Goal: Task Accomplishment & Management: Use online tool/utility

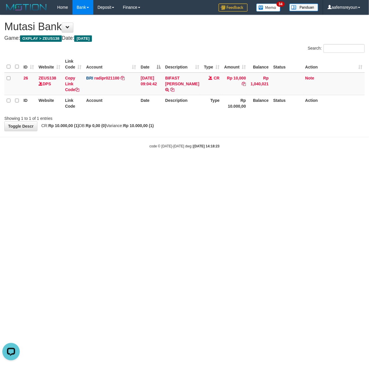
click at [206, 163] on html "Toggle navigation Home Bank Account List Mutasi Bank Search Sync Note Mutasi De…" at bounding box center [184, 81] width 369 height 163
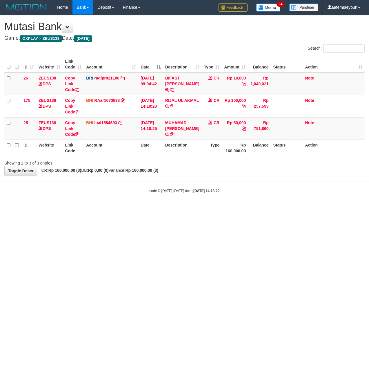
click at [206, 208] on html "Toggle navigation Home Bank Account List Mutasi Bank Search Sync Note Mutasi De…" at bounding box center [184, 104] width 369 height 208
click at [204, 208] on html "Toggle navigation Home Bank Account List Mutasi Bank Search Sync Note Mutasi De…" at bounding box center [184, 104] width 369 height 208
click at [201, 208] on html "Toggle navigation Home Bank Account List Mutasi Bank Search Sync Note Mutasi De…" at bounding box center [184, 104] width 369 height 208
click at [196, 208] on html "Toggle navigation Home Bank Account List Mutasi Bank Search Sync Note Mutasi De…" at bounding box center [184, 104] width 369 height 208
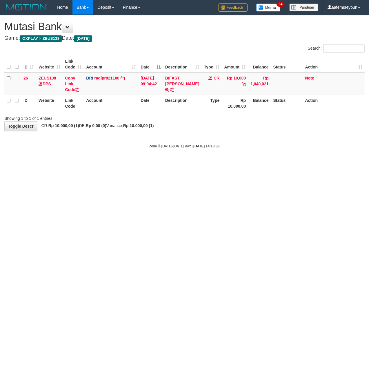
click at [194, 163] on html "Toggle navigation Home Bank Account List Mutasi Bank Search Sync Note Mutasi De…" at bounding box center [184, 81] width 369 height 163
drag, startPoint x: 220, startPoint y: 253, endPoint x: 228, endPoint y: 260, distance: 10.3
click at [223, 163] on html "Toggle navigation Home Bank Account List Mutasi Bank Search Sync Note Mutasi De…" at bounding box center [184, 81] width 369 height 163
drag, startPoint x: 154, startPoint y: 188, endPoint x: 105, endPoint y: 196, distance: 50.3
click at [142, 163] on html "Toggle navigation Home Bank Account List Mutasi Bank Search Sync Note Mutasi De…" at bounding box center [184, 81] width 369 height 163
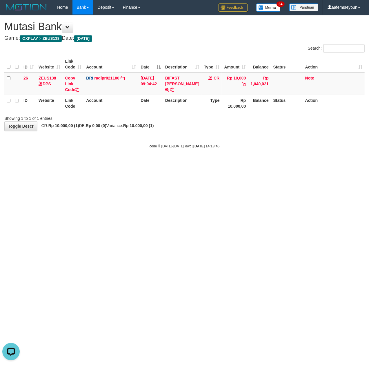
click at [209, 163] on html "Toggle navigation Home Bank Account List Mutasi Bank Search Sync Note Mutasi De…" at bounding box center [184, 81] width 369 height 163
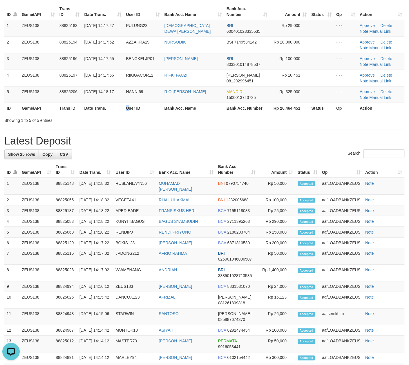
drag, startPoint x: 124, startPoint y: 108, endPoint x: 411, endPoint y: 140, distance: 288.6
click at [133, 107] on tr "ID Game/API Trans ID Date Trans. User ID Bank Acc. Name Bank Acc. Number Rp 20.…" at bounding box center [204, 108] width 400 height 11
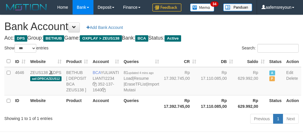
select select "***"
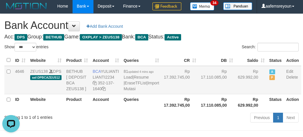
click at [235, 95] on td "Rp 629.992,00" at bounding box center [250, 80] width 31 height 28
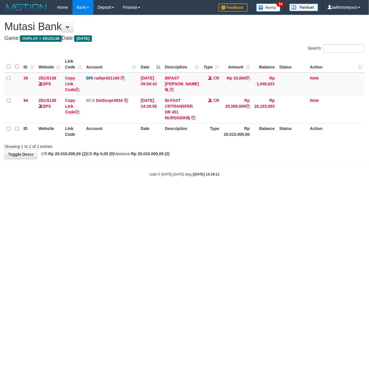
drag, startPoint x: 174, startPoint y: 182, endPoint x: 4, endPoint y: 149, distance: 173.5
click at [160, 177] on div "code © 2012-2018 dwg | 2025/09/30 14:19:11" at bounding box center [184, 174] width 369 height 6
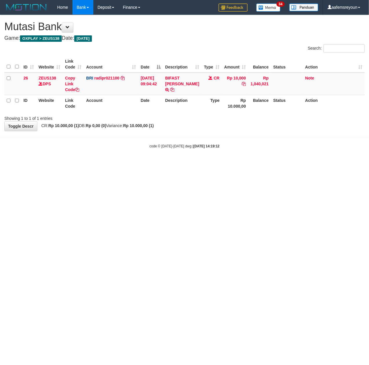
drag, startPoint x: 175, startPoint y: 165, endPoint x: 174, endPoint y: 161, distance: 3.9
click at [176, 163] on html "Toggle navigation Home Bank Account List Mutasi Bank Search Sync Note Mutasi De…" at bounding box center [184, 81] width 369 height 163
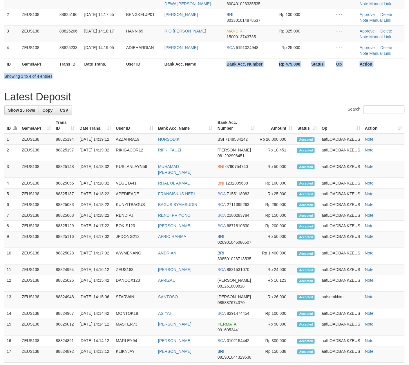
scroll to position [53, 0]
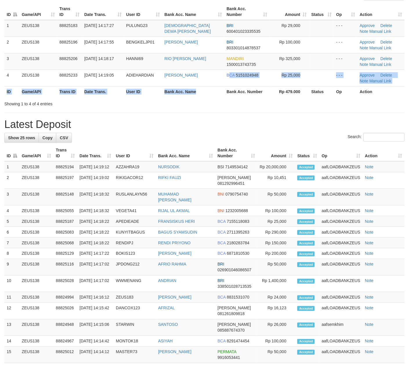
click at [228, 73] on table "ID Game/API Trans ID Date Trans. User ID Bank Acc. Name Bank Acc. Number Amount…" at bounding box center [204, 49] width 400 height 93
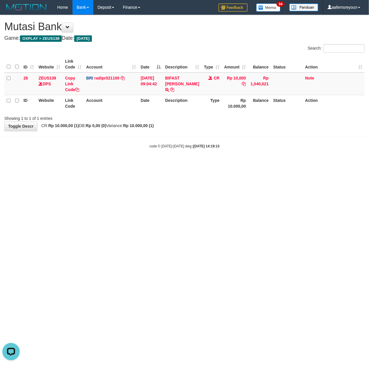
drag, startPoint x: 135, startPoint y: 165, endPoint x: 128, endPoint y: 156, distance: 11.4
click at [134, 161] on html "Toggle navigation Home Bank Account List Mutasi Bank Search Sync Note Mutasi De…" at bounding box center [184, 81] width 369 height 163
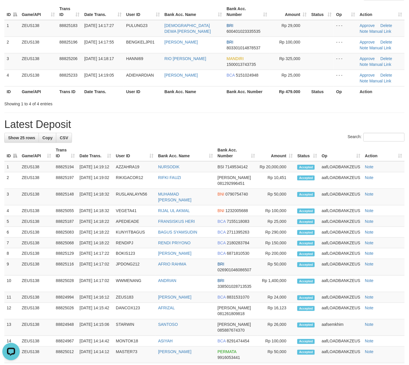
click at [251, 113] on div "**********" at bounding box center [204, 251] width 409 height 576
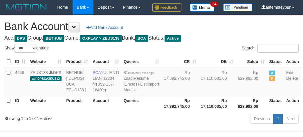
select select "***"
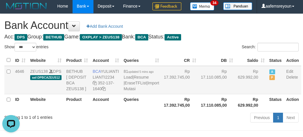
drag, startPoint x: 234, startPoint y: 98, endPoint x: 208, endPoint y: 96, distance: 25.9
click at [235, 95] on td "Rp 629.992,00" at bounding box center [250, 80] width 31 height 28
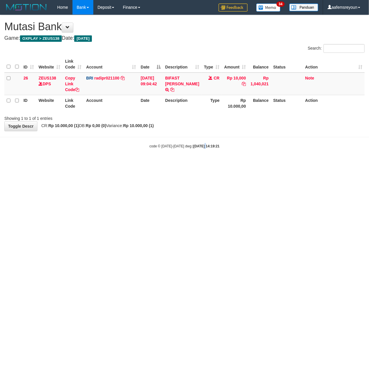
drag, startPoint x: 199, startPoint y: 177, endPoint x: 187, endPoint y: 175, distance: 12.2
click at [199, 163] on html "Toggle navigation Home Bank Account List Mutasi Bank Search Sync Note Mutasi De…" at bounding box center [184, 81] width 369 height 163
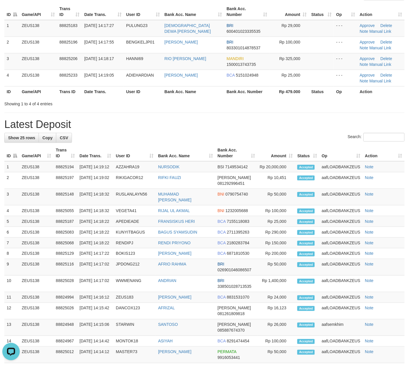
drag, startPoint x: 280, startPoint y: 140, endPoint x: 106, endPoint y: 175, distance: 178.0
click at [280, 139] on div "Search:" at bounding box center [204, 138] width 400 height 10
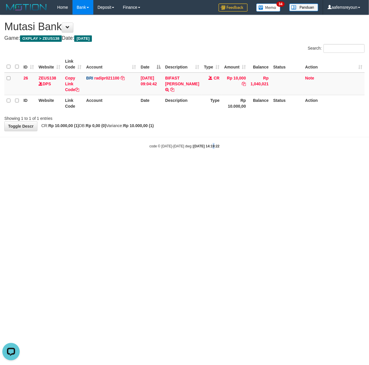
click at [208, 163] on html "Toggle navigation Home Bank Account List Mutasi Bank Search Sync Note Mutasi De…" at bounding box center [184, 81] width 369 height 163
click at [205, 163] on html "Toggle navigation Home Bank Account List Mutasi Bank Search Sync Note Mutasi De…" at bounding box center [184, 81] width 369 height 163
click at [198, 163] on html "Toggle navigation Home Bank Account List Mutasi Bank Search Sync Note Mutasi De…" at bounding box center [184, 81] width 369 height 163
drag, startPoint x: 135, startPoint y: 213, endPoint x: 132, endPoint y: 211, distance: 3.3
click at [134, 163] on html "Toggle navigation Home Bank Account List Mutasi Bank Search Sync Note Mutasi De…" at bounding box center [184, 81] width 369 height 163
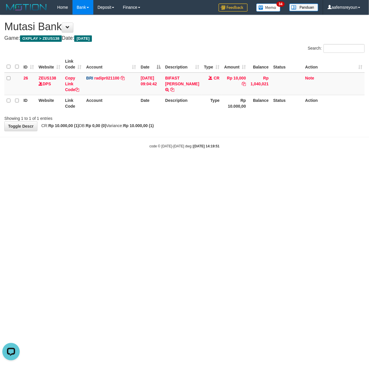
click at [28, 163] on body "Toggle navigation Home Bank Account List Mutasi Bank Search Sync Note Mutasi De…" at bounding box center [184, 81] width 369 height 163
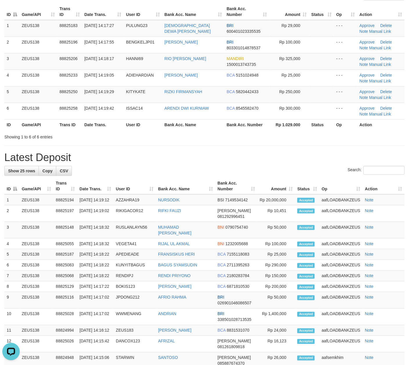
drag, startPoint x: 227, startPoint y: 145, endPoint x: 276, endPoint y: 144, distance: 49.0
click at [235, 144] on div "**********" at bounding box center [204, 267] width 409 height 609
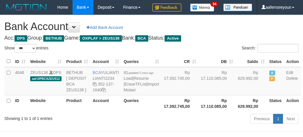
select select "***"
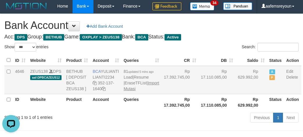
click at [128, 95] on td "81 updated 5 mins ago Load | Resume | EraseTFList | Import Mutasi" at bounding box center [141, 80] width 40 height 28
click at [129, 95] on td "81 updated 5 mins ago Load | Resume | EraseTFList | Import Mutasi" at bounding box center [141, 80] width 40 height 28
click at [128, 91] on link "Import Mutasi" at bounding box center [141, 86] width 35 height 10
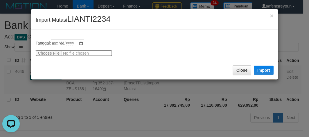
drag, startPoint x: 61, startPoint y: 54, endPoint x: 43, endPoint y: 53, distance: 18.0
click at [43, 53] on input "file" at bounding box center [73, 53] width 77 height 6
type input "**********"
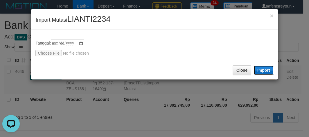
click at [266, 73] on button "Import" at bounding box center [264, 70] width 20 height 9
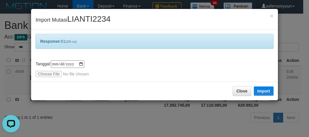
drag, startPoint x: 158, startPoint y: 130, endPoint x: 161, endPoint y: 129, distance: 3.1
click at [161, 130] on div "**********" at bounding box center [154, 68] width 309 height 137
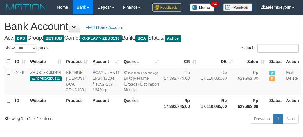
select select "***"
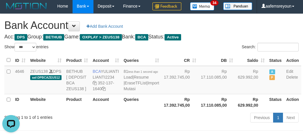
drag, startPoint x: 149, startPoint y: 63, endPoint x: 153, endPoint y: 74, distance: 11.7
click at [149, 53] on div "Show ** ** ** *** *** entries" at bounding box center [75, 48] width 151 height 10
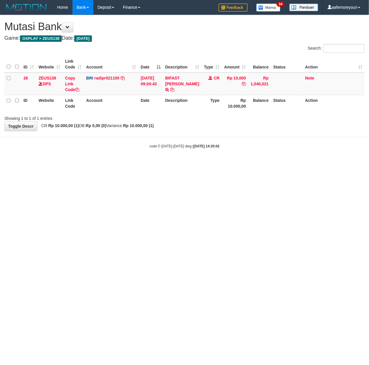
click at [60, 160] on body "Toggle navigation Home Bank Account List Mutasi Bank Search Sync Note Mutasi De…" at bounding box center [184, 81] width 369 height 163
click at [150, 163] on html "Toggle navigation Home Bank Account List Mutasi Bank Search Sync Note Mutasi De…" at bounding box center [184, 81] width 369 height 163
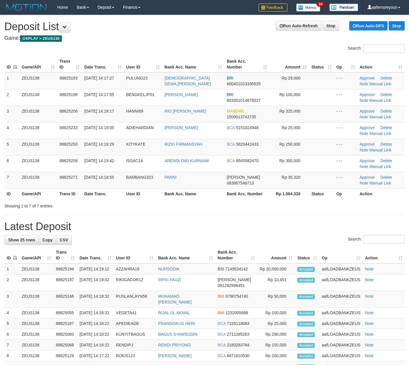
scroll to position [74, 0]
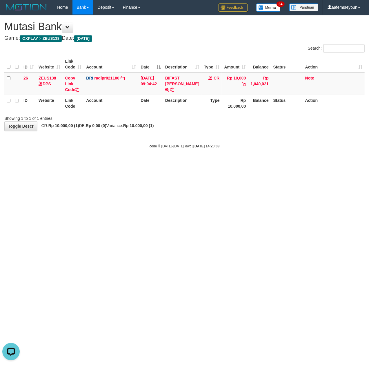
click at [220, 163] on html "Toggle navigation Home Bank Account List Mutasi Bank Search Sync Note Mutasi De…" at bounding box center [184, 81] width 369 height 163
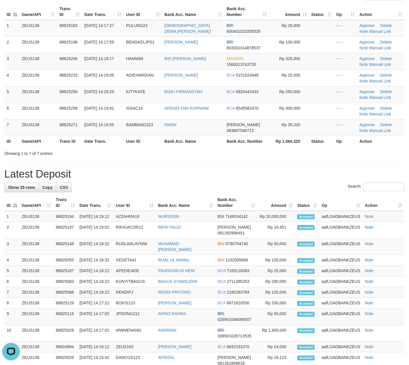
drag, startPoint x: 220, startPoint y: 167, endPoint x: 279, endPoint y: 159, distance: 59.8
click at [230, 166] on div "**********" at bounding box center [204, 275] width 409 height 625
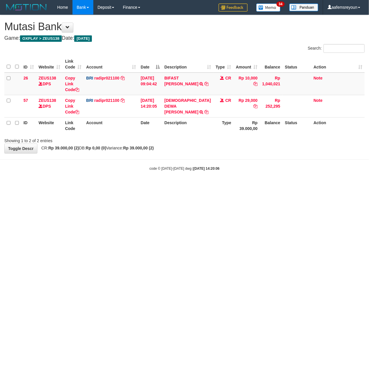
drag, startPoint x: 186, startPoint y: 206, endPoint x: 0, endPoint y: 190, distance: 186.6
click at [172, 186] on html "Toggle navigation Home Bank Account List Mutasi Bank Search Sync Note Mutasi De…" at bounding box center [184, 93] width 369 height 186
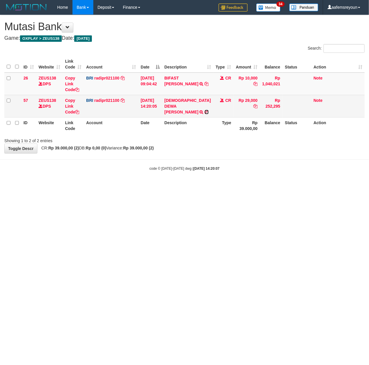
click at [205, 110] on icon at bounding box center [207, 112] width 4 height 4
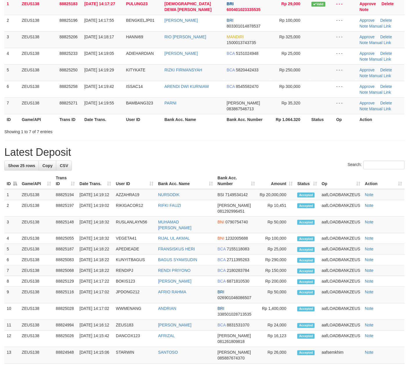
drag, startPoint x: 213, startPoint y: 129, endPoint x: 225, endPoint y: 141, distance: 17.0
click at [221, 139] on div "**********" at bounding box center [204, 253] width 409 height 625
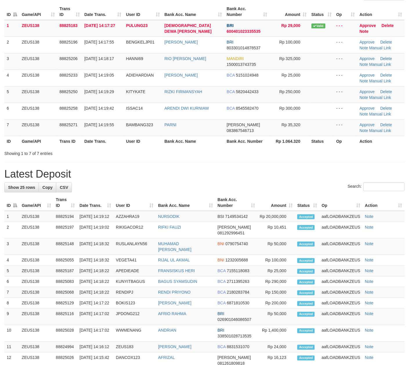
click at [258, 185] on div "Search:" at bounding box center [204, 187] width 400 height 10
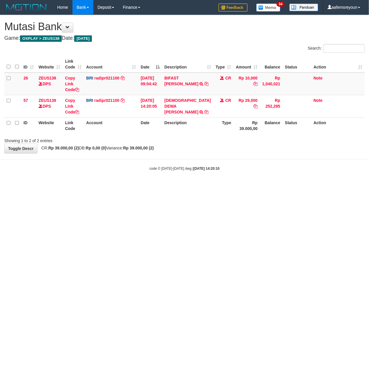
drag, startPoint x: 103, startPoint y: 214, endPoint x: 3, endPoint y: 217, distance: 100.7
click at [26, 186] on html "Toggle navigation Home Bank Account List Mutasi Bank Search Sync Note Mutasi De…" at bounding box center [184, 93] width 369 height 186
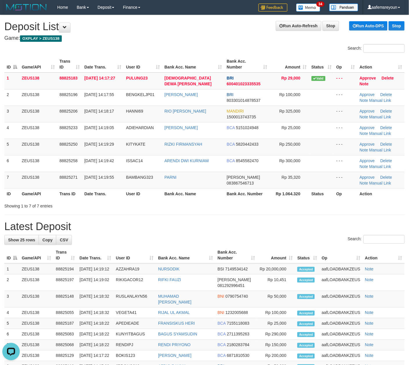
drag, startPoint x: 166, startPoint y: 216, endPoint x: 410, endPoint y: 222, distance: 244.0
click at [183, 216] on div "**********" at bounding box center [204, 327] width 409 height 625
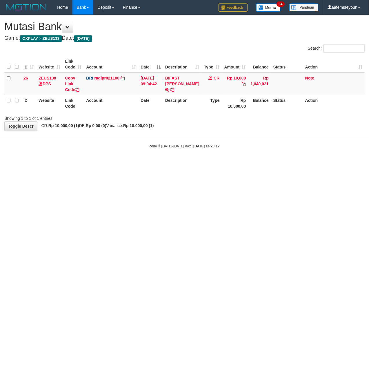
click at [132, 163] on html "Toggle navigation Home Bank Account List Mutasi Bank Search Sync Note Mutasi De…" at bounding box center [184, 81] width 369 height 163
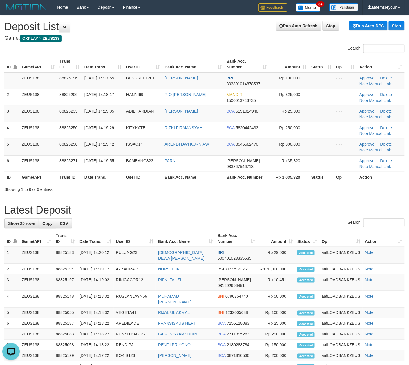
drag, startPoint x: 287, startPoint y: 196, endPoint x: 363, endPoint y: 199, distance: 76.9
click at [296, 195] on div "**********" at bounding box center [204, 319] width 409 height 609
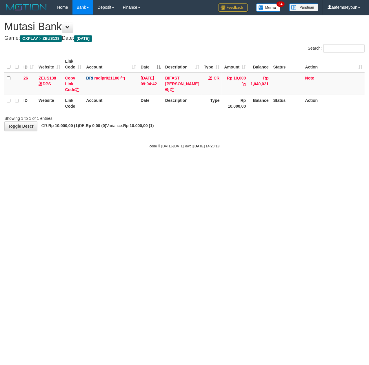
drag, startPoint x: 244, startPoint y: 250, endPoint x: 237, endPoint y: 251, distance: 7.0
click at [237, 163] on html "Toggle navigation Home Bank Account List Mutasi Bank Search Sync Note Mutasi De…" at bounding box center [184, 81] width 369 height 163
click at [233, 163] on html "Toggle navigation Home Bank Account List Mutasi Bank Search Sync Note Mutasi De…" at bounding box center [184, 81] width 369 height 163
click at [205, 163] on html "Toggle navigation Home Bank Account List Mutasi Bank Search Sync Note Mutasi De…" at bounding box center [184, 81] width 369 height 163
click at [130, 163] on html "Toggle navigation Home Bank Account List Mutasi Bank Search Sync Note Mutasi De…" at bounding box center [184, 81] width 369 height 163
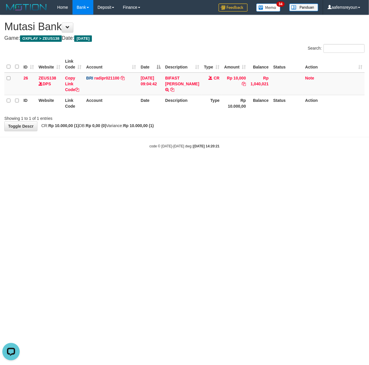
click at [150, 163] on html "Toggle navigation Home Bank Account List Mutasi Bank Search Sync Note Mutasi De…" at bounding box center [184, 81] width 369 height 163
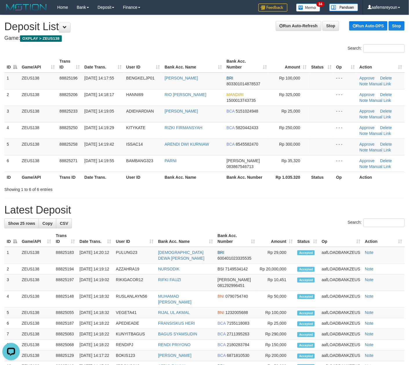
drag, startPoint x: 389, startPoint y: 204, endPoint x: 413, endPoint y: 200, distance: 24.7
click at [388, 204] on div "**********" at bounding box center [204, 319] width 409 height 609
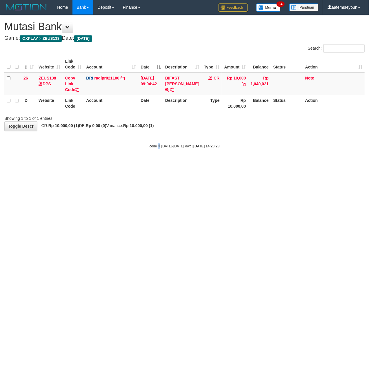
drag, startPoint x: 159, startPoint y: 196, endPoint x: 109, endPoint y: 203, distance: 50.4
click at [139, 163] on html "Toggle navigation Home Bank Account List Mutasi Bank Search Sync Note Mutasi De…" at bounding box center [184, 81] width 369 height 163
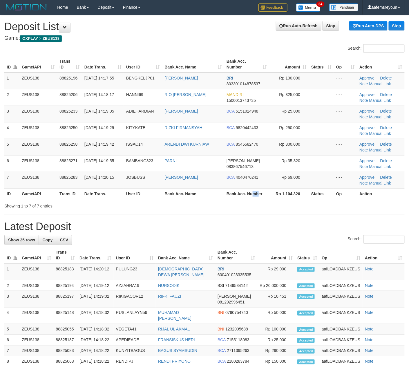
drag, startPoint x: 257, startPoint y: 193, endPoint x: 414, endPoint y: 197, distance: 157.6
click at [263, 195] on th "Bank Acc. Number" at bounding box center [246, 193] width 45 height 11
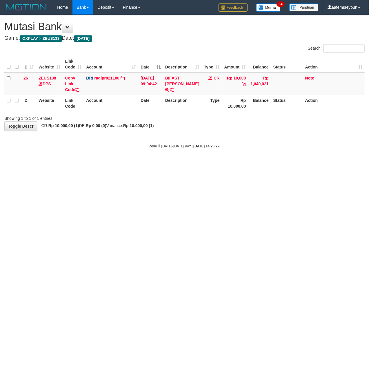
click at [124, 163] on html "Toggle navigation Home Bank Account List Mutasi Bank Search Sync Note Mutasi De…" at bounding box center [184, 81] width 369 height 163
click at [122, 163] on html "Toggle navigation Home Bank Account List Mutasi Bank Search Sync Note Mutasi De…" at bounding box center [184, 81] width 369 height 163
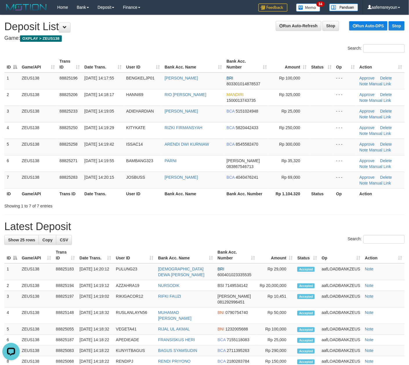
click at [266, 210] on div "**********" at bounding box center [204, 327] width 409 height 625
drag, startPoint x: 266, startPoint y: 210, endPoint x: 340, endPoint y: 215, distance: 73.8
click at [267, 210] on div "**********" at bounding box center [204, 327] width 409 height 625
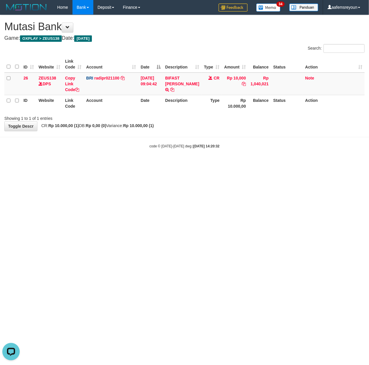
click at [184, 163] on html "Toggle navigation Home Bank Account List Mutasi Bank Search Sync Note Mutasi De…" at bounding box center [184, 81] width 369 height 163
click at [50, 163] on html "Toggle navigation Home Bank Account List Mutasi Bank Search Sync Note Mutasi De…" at bounding box center [184, 81] width 369 height 163
click at [213, 163] on html "Toggle navigation Home Bank Account List Mutasi Bank Search Sync Note Mutasi De…" at bounding box center [184, 81] width 369 height 163
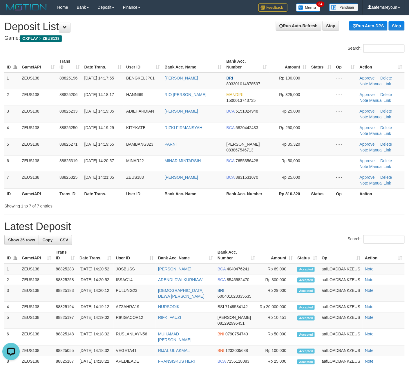
drag, startPoint x: 280, startPoint y: 203, endPoint x: 207, endPoint y: 205, distance: 73.1
click at [276, 203] on div "Showing 1 to 7 of 7 entries" at bounding box center [204, 205] width 409 height 8
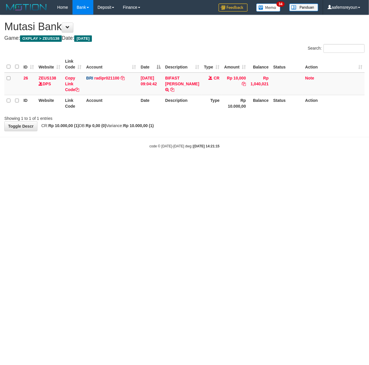
drag, startPoint x: 225, startPoint y: 206, endPoint x: 203, endPoint y: 242, distance: 42.3
click at [225, 163] on html "Toggle navigation Home Bank Account List Mutasi Bank Search Sync Note Mutasi De…" at bounding box center [184, 81] width 369 height 163
click at [214, 163] on html "Toggle navigation Home Bank Account List Mutasi Bank Search Sync Note Mutasi De…" at bounding box center [184, 81] width 369 height 163
drag, startPoint x: 286, startPoint y: 276, endPoint x: 277, endPoint y: 275, distance: 9.4
click at [286, 163] on html "Toggle navigation Home Bank Account List Mutasi Bank Search Sync Note Mutasi De…" at bounding box center [184, 81] width 369 height 163
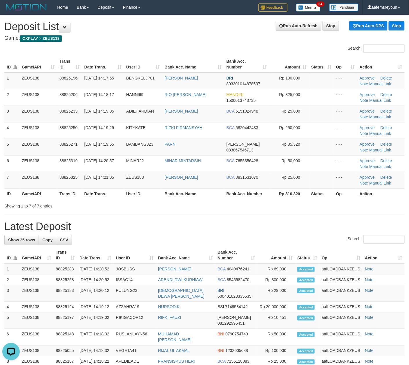
drag, startPoint x: 282, startPoint y: 249, endPoint x: 414, endPoint y: 247, distance: 131.7
click at [312, 248] on tr "ID Game/API Trans ID Date Trans. User ID Bank Acc. Name Bank Acc. Number Amount…" at bounding box center [204, 255] width 400 height 17
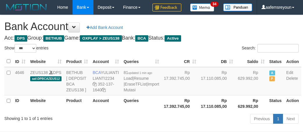
select select "***"
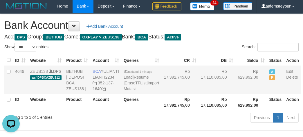
click at [198, 95] on td "Rp 17.110.085,00" at bounding box center [216, 80] width 37 height 28
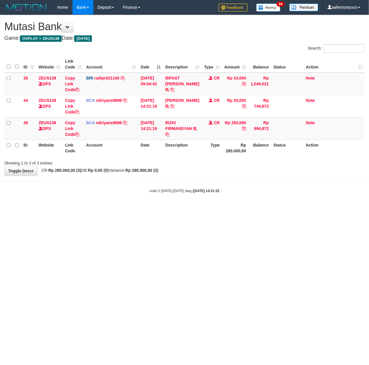
click at [247, 208] on html "Toggle navigation Home Bank Account List Mutasi Bank Search Sync Note Mutasi De…" at bounding box center [184, 104] width 369 height 208
drag, startPoint x: 176, startPoint y: 252, endPoint x: 245, endPoint y: 260, distance: 69.5
click at [177, 208] on html "Toggle navigation Home Bank Account List Mutasi Bank Search Sync Note Mutasi De…" at bounding box center [184, 104] width 369 height 208
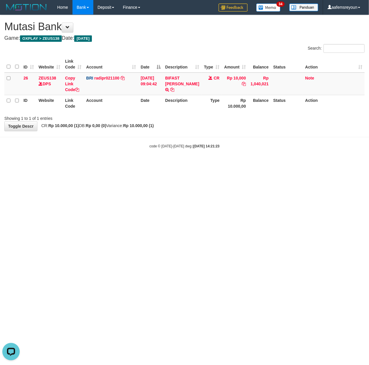
click at [197, 163] on html "Toggle navigation Home Bank Account List Mutasi Bank Search Sync Note Mutasi De…" at bounding box center [184, 81] width 369 height 163
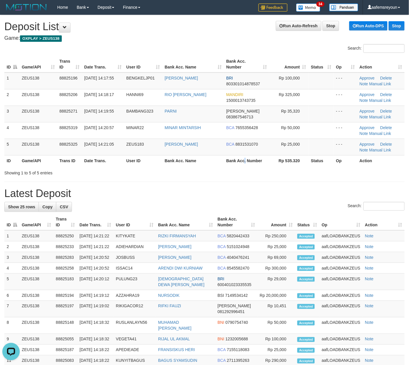
click at [245, 163] on th "Bank Acc. Number" at bounding box center [246, 160] width 45 height 11
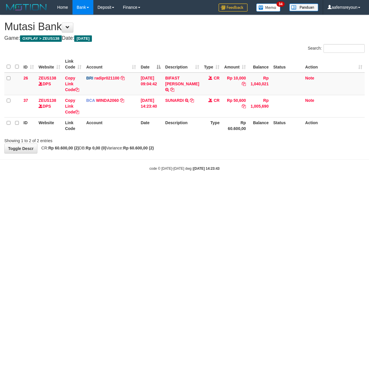
click at [193, 186] on html "Toggle navigation Home Bank Account List Mutasi Bank Search Sync Note Mutasi De…" at bounding box center [184, 93] width 369 height 186
click at [194, 186] on html "Toggle navigation Home Bank Account List Mutasi Bank Search Sync Note Mutasi De…" at bounding box center [184, 93] width 369 height 186
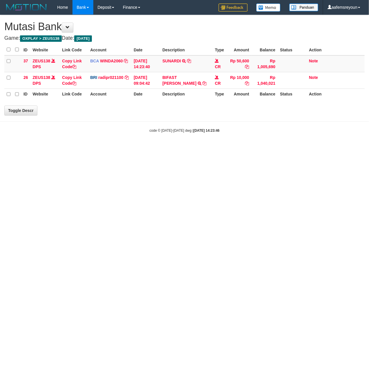
click at [194, 148] on html "Toggle navigation Home Bank Account List Mutasi Bank Search Sync Note Mutasi De…" at bounding box center [184, 74] width 369 height 148
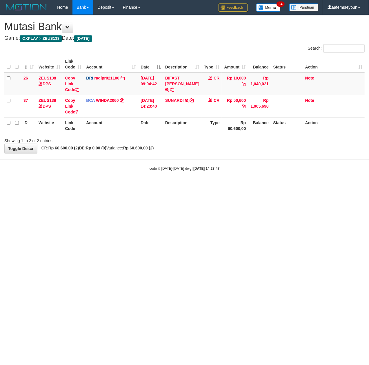
click at [193, 186] on html "Toggle navigation Home Bank Account List Mutasi Bank Search Sync Note Mutasi De…" at bounding box center [184, 93] width 369 height 186
click at [173, 186] on html "Toggle navigation Home Bank Account List Mutasi Bank Search Sync Note Mutasi De…" at bounding box center [184, 93] width 369 height 186
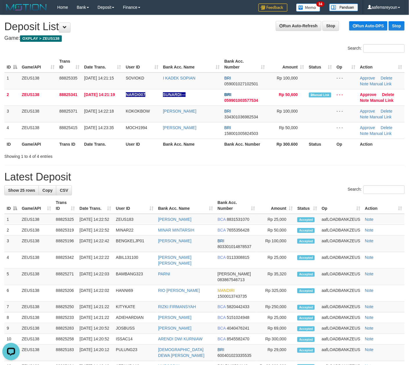
drag, startPoint x: 267, startPoint y: 157, endPoint x: 415, endPoint y: 172, distance: 147.9
click at [269, 157] on div "Showing 1 to 4 of 4 entries" at bounding box center [204, 155] width 409 height 8
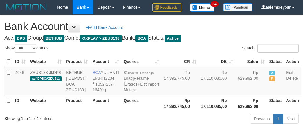
select select "***"
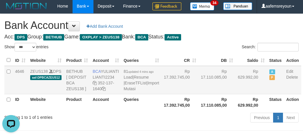
click at [267, 95] on td "A P" at bounding box center [275, 80] width 17 height 28
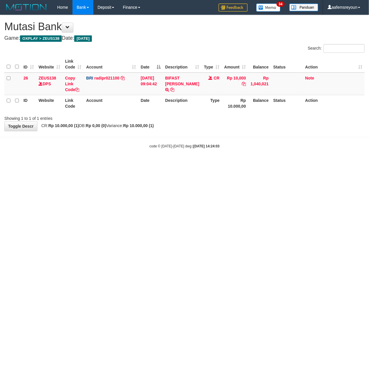
click at [176, 163] on html "Toggle navigation Home Bank Account List Mutasi Bank Search Sync Note Mutasi De…" at bounding box center [184, 81] width 369 height 163
drag, startPoint x: 187, startPoint y: 239, endPoint x: 165, endPoint y: 222, distance: 27.9
click at [187, 163] on html "Toggle navigation Home Bank Account List Mutasi Bank Search Sync Note Mutasi De…" at bounding box center [184, 81] width 369 height 163
click at [83, 163] on html "Toggle navigation Home Bank Account List Mutasi Bank Search Sync Note Mutasi De…" at bounding box center [184, 81] width 369 height 163
click at [182, 163] on html "Toggle navigation Home Bank Account List Mutasi Bank Search Sync Note Mutasi De…" at bounding box center [184, 81] width 369 height 163
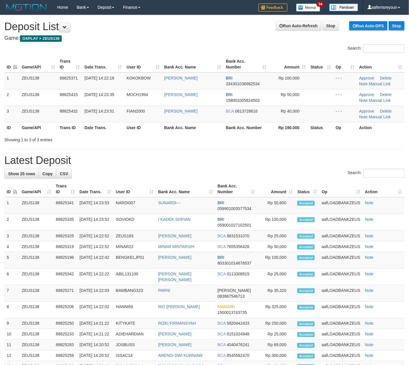
drag, startPoint x: 228, startPoint y: 158, endPoint x: 224, endPoint y: 156, distance: 4.7
click at [228, 158] on h1 "Latest Deposit" at bounding box center [204, 161] width 400 height 12
click at [289, 167] on div "**********" at bounding box center [204, 294] width 409 height 559
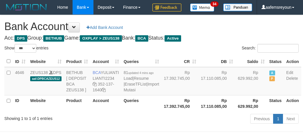
select select "***"
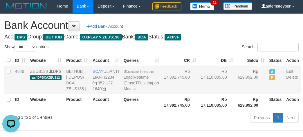
click at [198, 95] on td "Rp 17.110.085,00" at bounding box center [216, 80] width 37 height 28
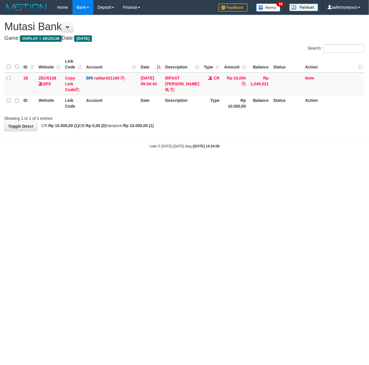
click at [175, 163] on html "Toggle navigation Home Bank Account List Mutasi Bank Search Sync Note Mutasi De…" at bounding box center [184, 81] width 369 height 163
click at [177, 163] on html "Toggle navigation Home Bank Account List Mutasi Bank Search Sync Note Mutasi De…" at bounding box center [184, 81] width 369 height 163
click at [201, 163] on html "Toggle navigation Home Bank Account List Mutasi Bank Search Sync Note Mutasi De…" at bounding box center [184, 81] width 369 height 163
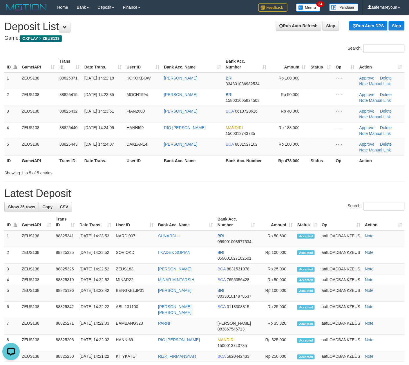
drag, startPoint x: 231, startPoint y: 197, endPoint x: 265, endPoint y: 194, distance: 33.5
click at [244, 195] on h1 "Latest Deposit" at bounding box center [204, 194] width 400 height 12
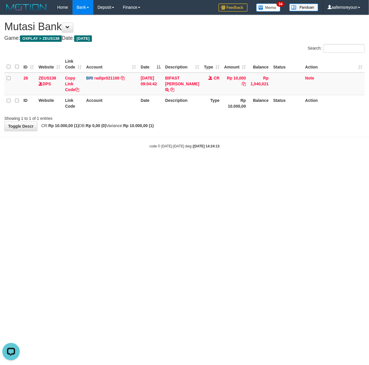
drag, startPoint x: 189, startPoint y: 193, endPoint x: 147, endPoint y: 189, distance: 42.6
click at [165, 163] on html "Toggle navigation Home Bank Account List Mutasi Bank Search Sync Note Mutasi De…" at bounding box center [184, 81] width 369 height 163
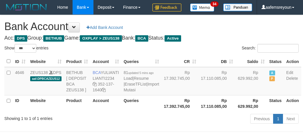
select select "***"
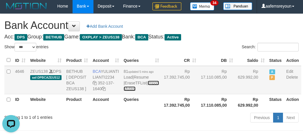
click at [128, 91] on link "Import Mutasi" at bounding box center [141, 86] width 35 height 10
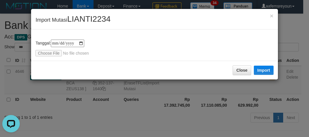
click at [54, 52] on div "**********" at bounding box center [154, 48] width 238 height 17
click at [52, 52] on input "file" at bounding box center [73, 53] width 77 height 6
type input "**********"
click at [261, 67] on button "Import" at bounding box center [264, 70] width 20 height 9
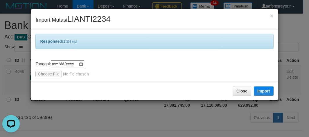
click at [200, 120] on div "**********" at bounding box center [154, 68] width 309 height 137
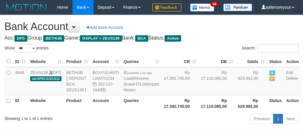
select select "***"
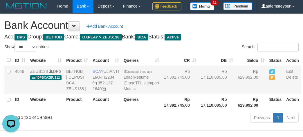
click at [235, 95] on td "Rp 629.992,00" at bounding box center [250, 80] width 31 height 28
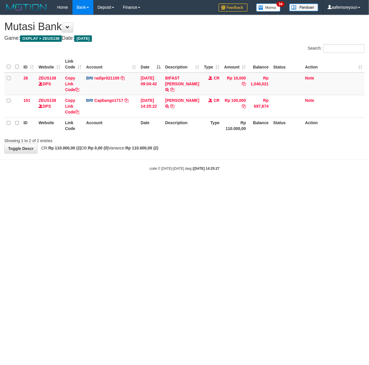
click at [206, 186] on html "Toggle navigation Home Bank Account List Mutasi Bank Search Sync Note Mutasi De…" at bounding box center [184, 93] width 369 height 186
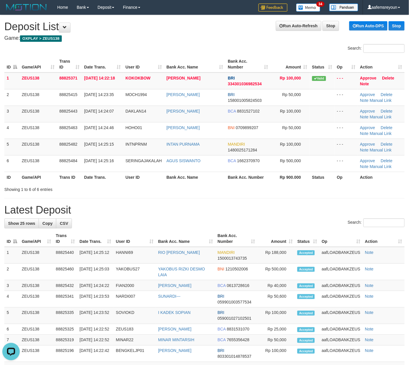
drag, startPoint x: 266, startPoint y: 184, endPoint x: 415, endPoint y: 214, distance: 151.7
click at [294, 193] on div "**********" at bounding box center [204, 319] width 409 height 609
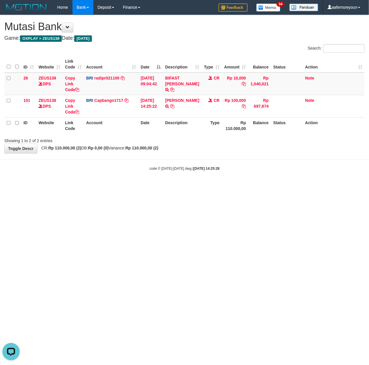
click at [280, 186] on html "Toggle navigation Home Bank Account List Mutasi Bank Search Sync Note Mutasi De…" at bounding box center [184, 93] width 369 height 186
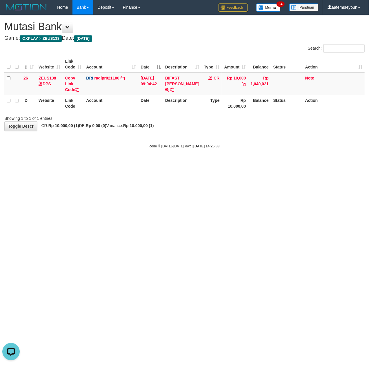
click at [218, 163] on html "Toggle navigation Home Bank Account List Mutasi Bank Search Sync Note Mutasi De…" at bounding box center [184, 81] width 369 height 163
drag, startPoint x: 152, startPoint y: 239, endPoint x: 153, endPoint y: 244, distance: 4.5
click at [153, 163] on html "Toggle navigation Home Bank Account List Mutasi Bank Search Sync Note Mutasi De…" at bounding box center [184, 81] width 369 height 163
click at [178, 163] on html "Toggle navigation Home Bank Account List Mutasi Bank Search Sync Note Mutasi De…" at bounding box center [184, 81] width 369 height 163
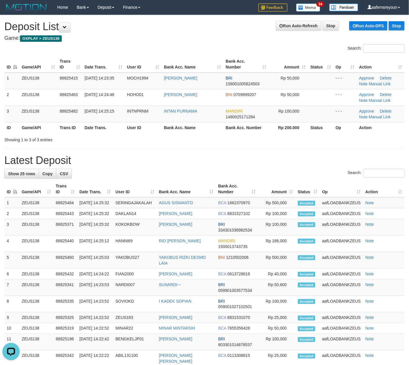
drag, startPoint x: 280, startPoint y: 172, endPoint x: 2, endPoint y: 194, distance: 278.8
click at [272, 172] on div "Search:" at bounding box center [204, 174] width 400 height 10
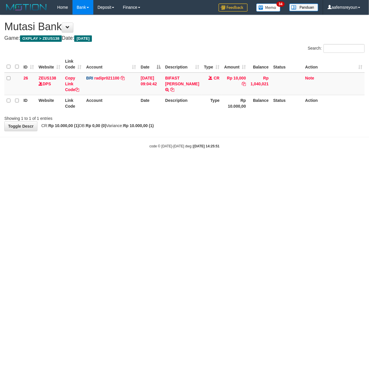
click at [182, 163] on html "Toggle navigation Home Bank Account List Mutasi Bank Search Sync Note Mutasi De…" at bounding box center [184, 81] width 369 height 163
drag, startPoint x: 225, startPoint y: 257, endPoint x: 2, endPoint y: 195, distance: 231.1
click at [219, 163] on html "Toggle navigation Home Bank Account List Mutasi Bank Search Sync Note Mutasi De…" at bounding box center [184, 81] width 369 height 163
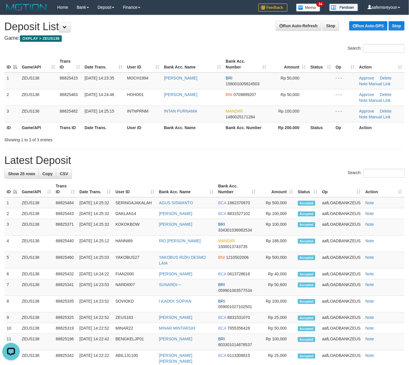
click at [240, 167] on div "**********" at bounding box center [204, 294] width 409 height 559
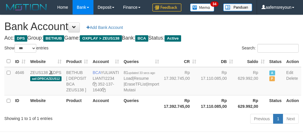
select select "***"
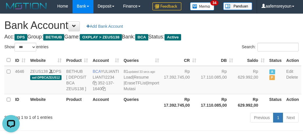
click at [154, 53] on div "Search:" at bounding box center [226, 48] width 151 height 10
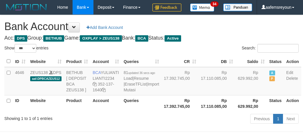
select select "***"
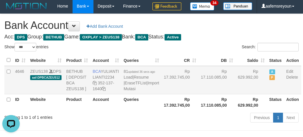
click at [235, 95] on td "Rp 629.992,00" at bounding box center [250, 80] width 31 height 28
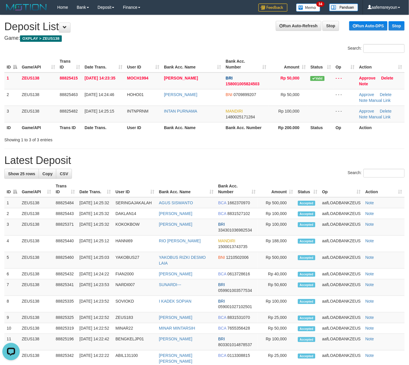
click at [225, 158] on h1 "Latest Deposit" at bounding box center [204, 161] width 400 height 12
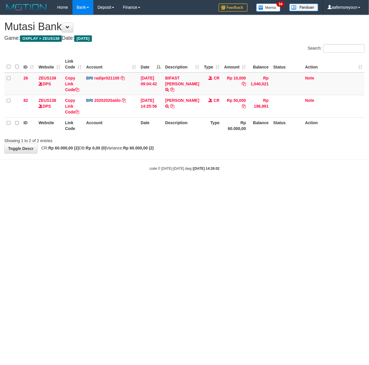
click at [194, 186] on html "Toggle navigation Home Bank Account List Mutasi Bank Search Sync Note Mutasi De…" at bounding box center [184, 93] width 369 height 186
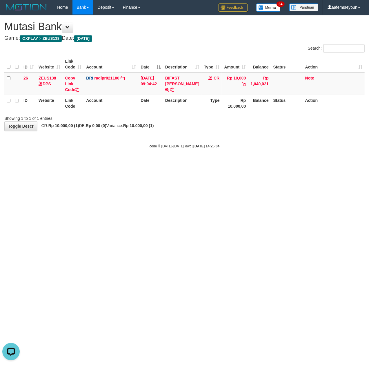
drag, startPoint x: 252, startPoint y: 254, endPoint x: 328, endPoint y: 279, distance: 79.9
click at [251, 163] on html "Toggle navigation Home Bank Account List Mutasi Bank Search Sync Note Mutasi De…" at bounding box center [184, 81] width 369 height 163
drag, startPoint x: 175, startPoint y: 198, endPoint x: 137, endPoint y: 202, distance: 38.5
click at [172, 163] on html "Toggle navigation Home Bank Account List Mutasi Bank Search Sync Note Mutasi De…" at bounding box center [184, 81] width 369 height 163
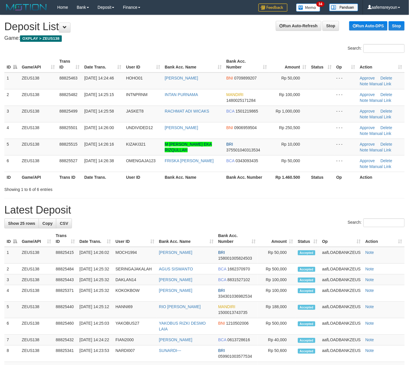
drag, startPoint x: 205, startPoint y: 202, endPoint x: 413, endPoint y: 206, distance: 207.7
click at [236, 202] on div "**********" at bounding box center [204, 322] width 409 height 614
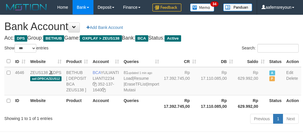
select select "***"
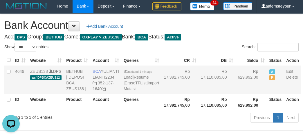
drag, startPoint x: 202, startPoint y: 125, endPoint x: 202, endPoint y: 122, distance: 3.0
click at [201, 95] on td "Rp 17.110.085,00" at bounding box center [216, 80] width 37 height 28
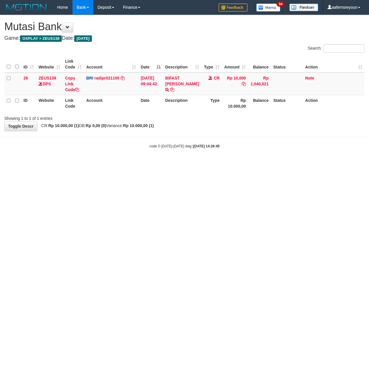
click at [127, 163] on html "Toggle navigation Home Bank Account List Mutasi Bank Search Sync Note Mutasi De…" at bounding box center [184, 81] width 369 height 163
click at [189, 163] on html "Toggle navigation Home Bank Account List Mutasi Bank Search Sync Note Mutasi De…" at bounding box center [184, 81] width 369 height 163
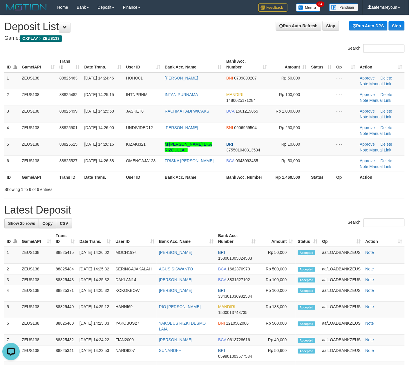
drag, startPoint x: 280, startPoint y: 193, endPoint x: 318, endPoint y: 202, distance: 39.2
click at [288, 196] on div "**********" at bounding box center [204, 322] width 409 height 614
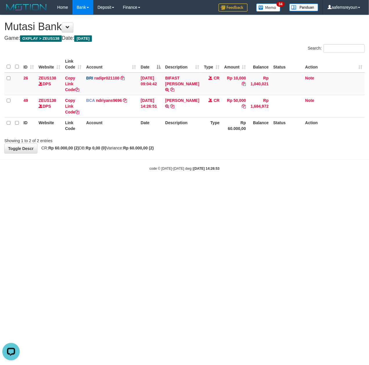
click at [227, 186] on html "Toggle navigation Home Bank Account List Mutasi Bank Search Sync Note Mutasi De…" at bounding box center [184, 93] width 369 height 186
click at [281, 178] on body "Toggle navigation Home Bank Account List Mutasi Bank Search Sync Note Mutasi De…" at bounding box center [184, 93] width 369 height 186
drag, startPoint x: 300, startPoint y: 275, endPoint x: 296, endPoint y: 275, distance: 3.2
click at [299, 186] on html "Toggle navigation Home Bank Account List Mutasi Bank Search Sync Note Mutasi De…" at bounding box center [184, 93] width 369 height 186
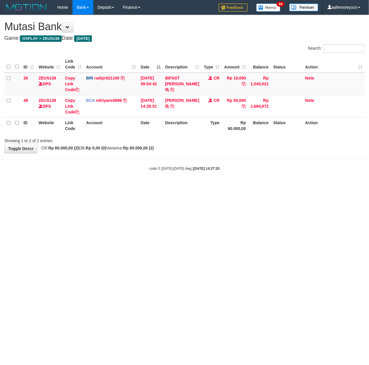
click at [173, 186] on html "Toggle navigation Home Bank Account List Mutasi Bank Search Sync Note Mutasi De…" at bounding box center [184, 93] width 369 height 186
click at [147, 180] on body "Toggle navigation Home Bank Account List Mutasi Bank Search Sync Note Mutasi De…" at bounding box center [184, 93] width 369 height 186
drag, startPoint x: 108, startPoint y: 243, endPoint x: 3, endPoint y: 241, distance: 105.0
click at [85, 186] on html "Toggle navigation Home Bank Account List Mutasi Bank Search Sync Note Mutasi De…" at bounding box center [184, 93] width 369 height 186
click at [253, 186] on html "Toggle navigation Home Bank Account List Mutasi Bank Search Sync Note Mutasi De…" at bounding box center [184, 93] width 369 height 186
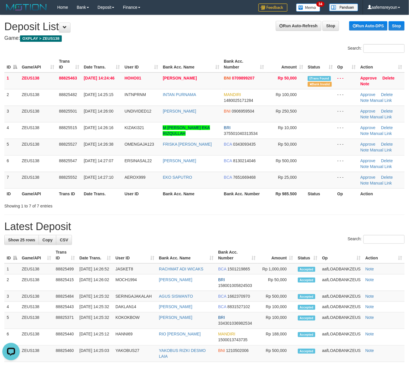
drag, startPoint x: 203, startPoint y: 202, endPoint x: 218, endPoint y: 202, distance: 15.4
click at [205, 202] on div "Showing 1 to 7 of 7 entries" at bounding box center [204, 205] width 409 height 8
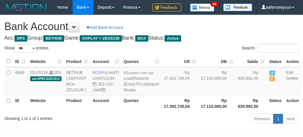
select select "***"
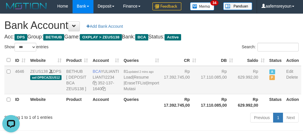
click at [179, 95] on td "Rp 17.392.745,00" at bounding box center [179, 80] width 37 height 28
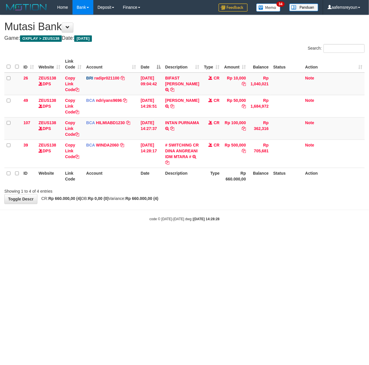
drag, startPoint x: 249, startPoint y: 269, endPoint x: 242, endPoint y: 267, distance: 7.4
click at [245, 236] on html "Toggle navigation Home Bank Account List Mutasi Bank Search Sync Note Mutasi De…" at bounding box center [184, 118] width 369 height 236
drag, startPoint x: 72, startPoint y: 231, endPoint x: 1, endPoint y: 230, distance: 71.7
click at [49, 231] on body "Toggle navigation Home Bank Account List Mutasi Bank Search Sync Note Mutasi De…" at bounding box center [184, 118] width 369 height 236
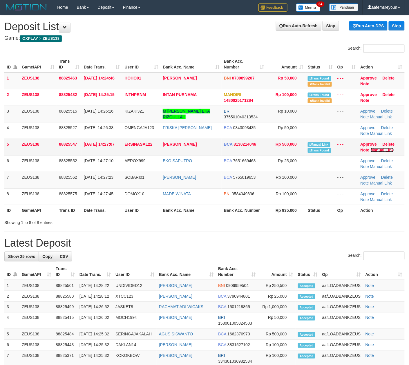
click at [383, 150] on link "Manual Link" at bounding box center [382, 150] width 23 height 5
drag, startPoint x: 227, startPoint y: 228, endPoint x: 410, endPoint y: 238, distance: 183.6
click at [231, 229] on div "**********" at bounding box center [204, 336] width 409 height 642
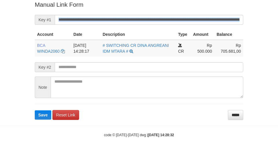
drag, startPoint x: 211, startPoint y: 24, endPoint x: 211, endPoint y: 20, distance: 4.4
click at [211, 21] on form "**********" at bounding box center [139, 59] width 209 height 119
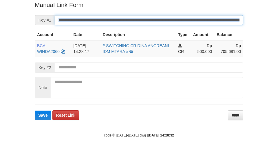
click at [35, 110] on button "Save" at bounding box center [43, 114] width 17 height 9
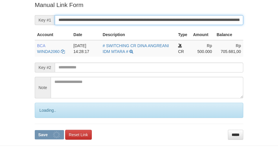
click at [211, 20] on input "**********" at bounding box center [149, 20] width 189 height 10
click at [35, 130] on button "Save" at bounding box center [49, 134] width 29 height 9
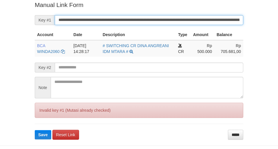
click at [211, 20] on input "**********" at bounding box center [149, 20] width 189 height 10
click at [35, 130] on button "Save" at bounding box center [43, 134] width 17 height 9
click at [211, 20] on input "**********" at bounding box center [149, 20] width 189 height 10
click at [35, 130] on button "Save" at bounding box center [43, 134] width 17 height 9
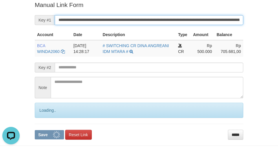
scroll to position [0, 0]
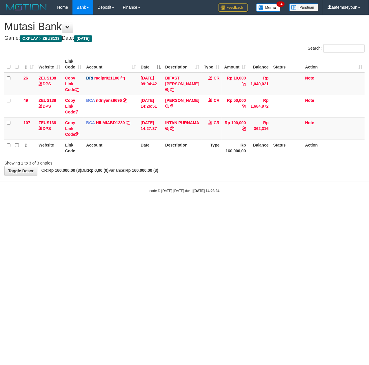
drag, startPoint x: 188, startPoint y: 251, endPoint x: 1, endPoint y: 240, distance: 187.4
click at [95, 208] on html "Toggle navigation Home Bank Account List Mutasi Bank Search Sync Note Mutasi De…" at bounding box center [184, 104] width 369 height 208
click at [189, 208] on html "Toggle navigation Home Bank Account List Mutasi Bank Search Sync Note Mutasi De…" at bounding box center [184, 104] width 369 height 208
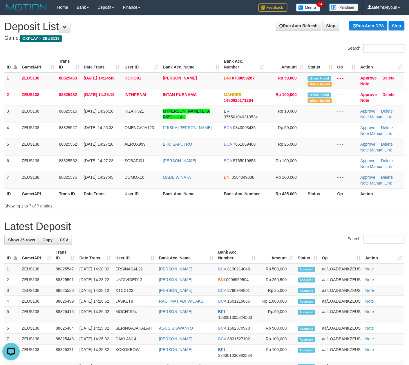
drag, startPoint x: 288, startPoint y: 224, endPoint x: 258, endPoint y: 226, distance: 30.2
click at [288, 224] on h1 "Latest Deposit" at bounding box center [204, 227] width 400 height 12
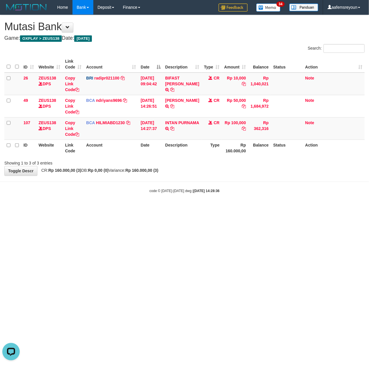
click at [280, 208] on html "Toggle navigation Home Bank Account List Mutasi Bank Search Sync Note Mutasi De…" at bounding box center [184, 104] width 369 height 208
click at [276, 208] on html "Toggle navigation Home Bank Account List Mutasi Bank Search Sync Note Mutasi De…" at bounding box center [184, 104] width 369 height 208
click at [269, 208] on html "Toggle navigation Home Bank Account List Mutasi Bank Search Sync Note Mutasi De…" at bounding box center [184, 104] width 369 height 208
click at [267, 208] on html "Toggle navigation Home Bank Account List Mutasi Bank Search Sync Note Mutasi De…" at bounding box center [184, 104] width 369 height 208
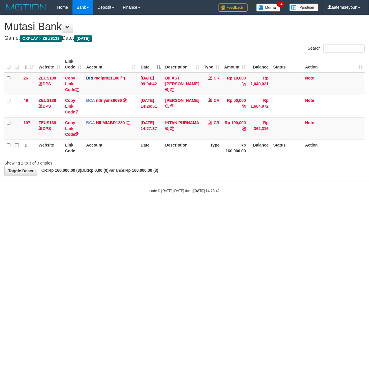
click at [265, 208] on html "Toggle navigation Home Bank Account List Mutasi Bank Search Sync Note Mutasi De…" at bounding box center [184, 104] width 369 height 208
click at [264, 208] on html "Toggle navigation Home Bank Account List Mutasi Bank Search Sync Note Mutasi De…" at bounding box center [184, 104] width 369 height 208
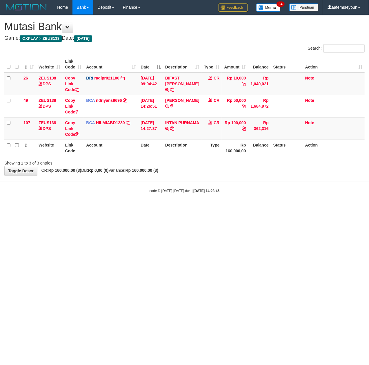
click at [91, 149] on th "Account" at bounding box center [111, 148] width 55 height 17
click at [90, 149] on th "Account" at bounding box center [111, 148] width 55 height 17
click at [89, 150] on th "Account" at bounding box center [111, 148] width 55 height 17
drag, startPoint x: 94, startPoint y: 152, endPoint x: 113, endPoint y: 158, distance: 19.4
click at [94, 154] on th "Account" at bounding box center [111, 148] width 55 height 17
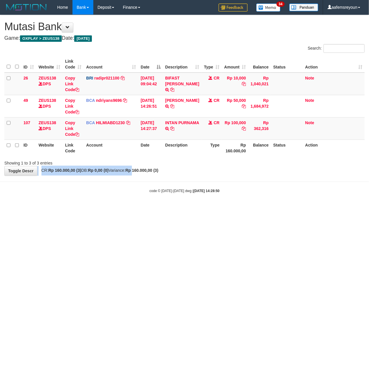
click at [147, 166] on div "**********" at bounding box center [184, 95] width 369 height 160
click at [280, 206] on body "Toggle navigation Home Bank Account List Mutasi Bank Search Sync Note Mutasi De…" at bounding box center [184, 104] width 369 height 208
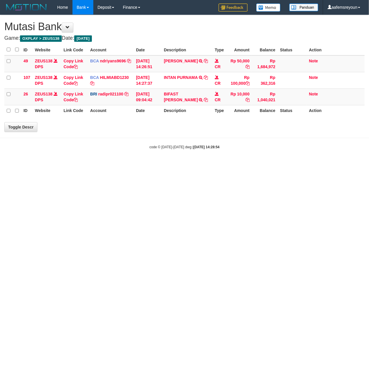
click at [286, 164] on html "Toggle navigation Home Bank Account List Mutasi Bank Search Sync Note Mutasi De…" at bounding box center [184, 82] width 369 height 164
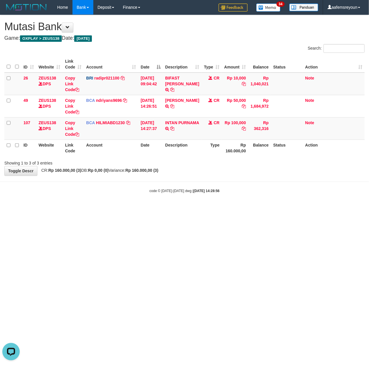
click at [235, 198] on body "Toggle navigation Home Bank Account List Mutasi Bank Search Sync Note Mutasi De…" at bounding box center [184, 104] width 369 height 208
drag, startPoint x: 125, startPoint y: 222, endPoint x: 3, endPoint y: 211, distance: 123.2
click at [104, 208] on html "Toggle navigation Home Bank Account List Mutasi Bank Search Sync Note Mutasi De…" at bounding box center [184, 104] width 369 height 208
drag, startPoint x: 116, startPoint y: 259, endPoint x: 0, endPoint y: 254, distance: 115.8
click at [65, 208] on html "Toggle navigation Home Bank Account List Mutasi Bank Search Sync Note Mutasi De…" at bounding box center [184, 104] width 369 height 208
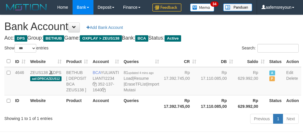
select select "***"
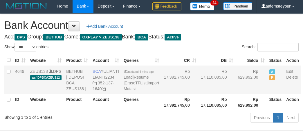
drag, startPoint x: 191, startPoint y: 120, endPoint x: 186, endPoint y: 116, distance: 6.4
click at [198, 95] on td "Rp 17.110.085,00" at bounding box center [216, 80] width 37 height 28
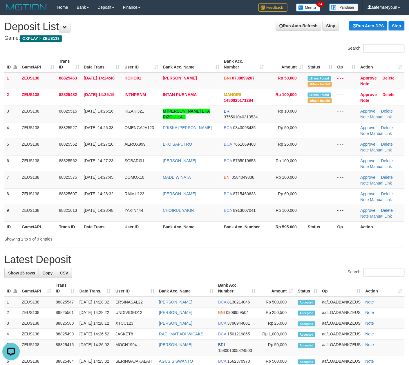
drag, startPoint x: 241, startPoint y: 238, endPoint x: 414, endPoint y: 251, distance: 173.3
click at [245, 238] on div "Showing 1 to 9 of 9 entries" at bounding box center [204, 238] width 409 height 8
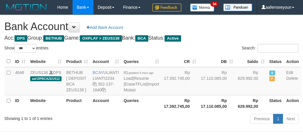
select select "***"
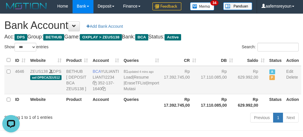
click at [235, 95] on td "Rp 629.992,00" at bounding box center [250, 80] width 31 height 28
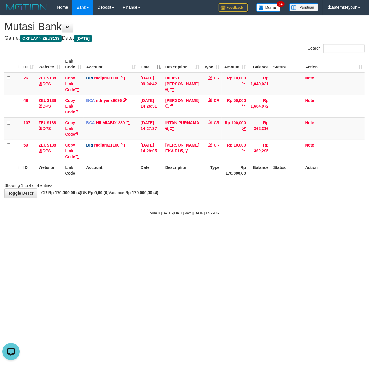
drag, startPoint x: 248, startPoint y: 234, endPoint x: 234, endPoint y: 240, distance: 15.6
click at [249, 230] on html "Toggle navigation Home Bank Account List Mutasi Bank Search Sync Note Mutasi De…" at bounding box center [184, 115] width 369 height 230
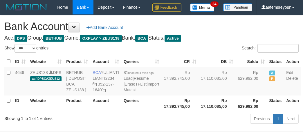
select select "***"
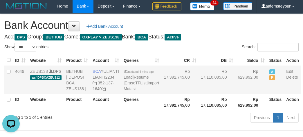
drag, startPoint x: 207, startPoint y: 112, endPoint x: 194, endPoint y: 119, distance: 14.0
click at [207, 95] on td "Rp 17.110.085,00" at bounding box center [216, 80] width 37 height 28
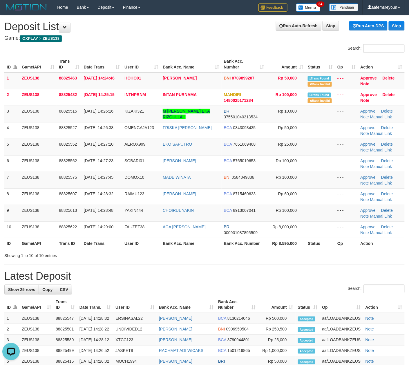
drag, startPoint x: 288, startPoint y: 272, endPoint x: 411, endPoint y: 262, distance: 123.1
click at [292, 270] on div "**********" at bounding box center [204, 349] width 409 height 669
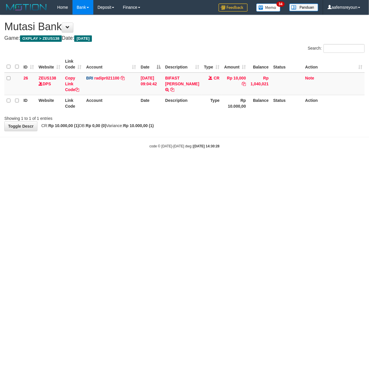
drag, startPoint x: 129, startPoint y: 253, endPoint x: 106, endPoint y: 254, distance: 22.9
click at [111, 163] on html "Toggle navigation Home Bank Account List Mutasi Bank Search Sync Note Mutasi De…" at bounding box center [184, 81] width 369 height 163
drag, startPoint x: 91, startPoint y: 244, endPoint x: 3, endPoint y: 248, distance: 87.7
click at [84, 163] on html "Toggle navigation Home Bank Account List Mutasi Bank Search Sync Note Mutasi De…" at bounding box center [184, 81] width 369 height 163
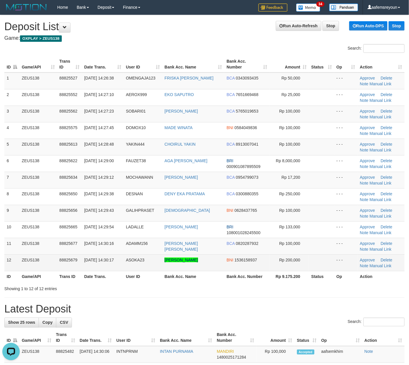
drag, startPoint x: 244, startPoint y: 266, endPoint x: 251, endPoint y: 270, distance: 7.8
click at [244, 266] on td "BNI 1536158937" at bounding box center [246, 262] width 45 height 17
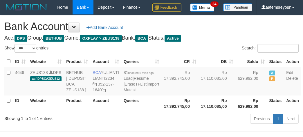
select select "***"
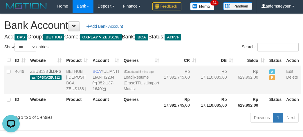
drag, startPoint x: 86, startPoint y: 113, endPoint x: 102, endPoint y: 108, distance: 16.8
click at [87, 95] on td "BETHUB [ DEPOSIT BCA ZEUS138 ]" at bounding box center [77, 80] width 26 height 28
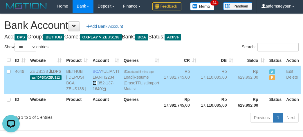
click at [95, 85] on icon at bounding box center [95, 83] width 4 height 4
drag, startPoint x: 175, startPoint y: 120, endPoint x: 173, endPoint y: 114, distance: 5.8
click at [175, 95] on td "Rp 17.392.745,00" at bounding box center [179, 80] width 37 height 28
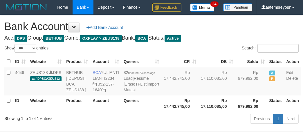
select select "***"
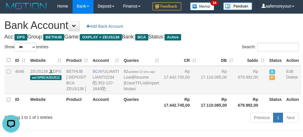
click at [213, 95] on td "Rp 17.110.085,00" at bounding box center [216, 80] width 37 height 28
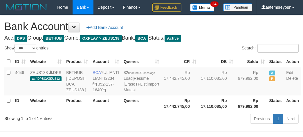
select select "***"
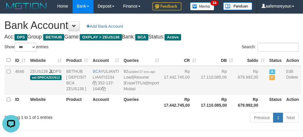
drag, startPoint x: 211, startPoint y: 112, endPoint x: 217, endPoint y: 109, distance: 6.2
click at [211, 95] on td "Rp 17.110.085,00" at bounding box center [216, 80] width 37 height 28
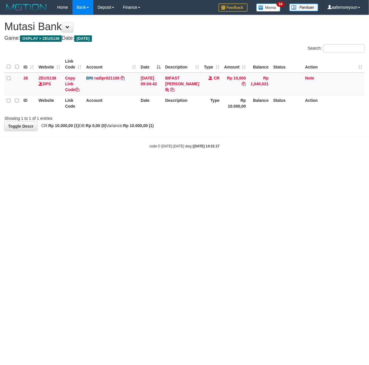
click at [114, 163] on html "Toggle navigation Home Bank Account List Mutasi Bank Search Sync Note Mutasi De…" at bounding box center [184, 81] width 369 height 163
click at [247, 163] on html "Toggle navigation Home Bank Account List Mutasi Bank Search Sync Note Mutasi De…" at bounding box center [184, 81] width 369 height 163
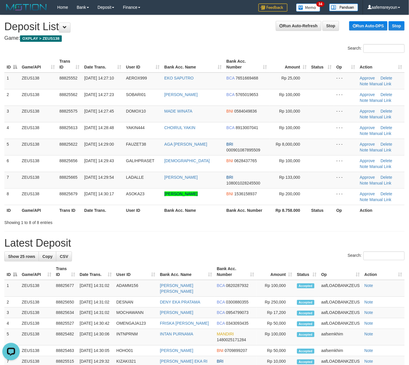
drag, startPoint x: 256, startPoint y: 217, endPoint x: 266, endPoint y: 218, distance: 10.0
click at [257, 217] on div "ID Game/API Trans ID Date Trans. User ID Bank Acc. Name Bank Acc. Number Amount…" at bounding box center [204, 135] width 409 height 163
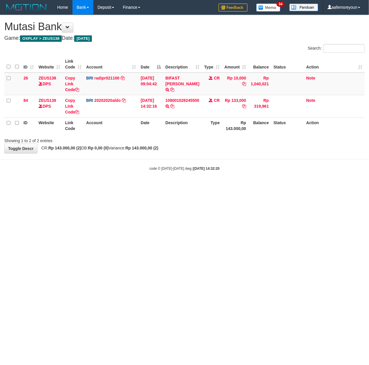
drag, startPoint x: 111, startPoint y: 127, endPoint x: 1, endPoint y: 157, distance: 113.8
click at [106, 129] on th "Account" at bounding box center [111, 125] width 55 height 17
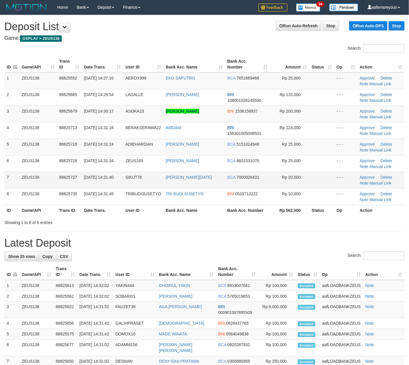
drag, startPoint x: 277, startPoint y: 225, endPoint x: 401, endPoint y: 185, distance: 130.0
click at [280, 224] on div "Showing 1 to 8 of 8 entries" at bounding box center [204, 221] width 409 height 8
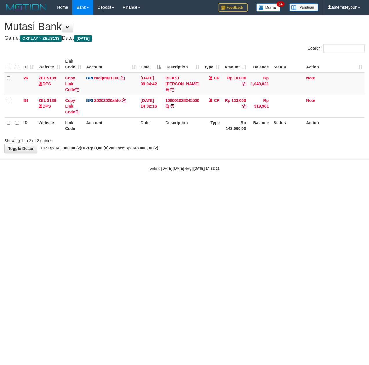
drag, startPoint x: 173, startPoint y: 106, endPoint x: 91, endPoint y: 117, distance: 83.2
click at [173, 106] on icon at bounding box center [173, 106] width 4 height 4
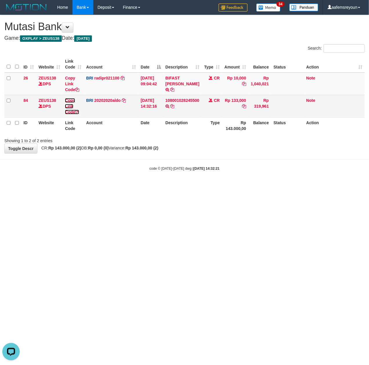
click at [69, 109] on link "Copy Link Code" at bounding box center [72, 106] width 14 height 16
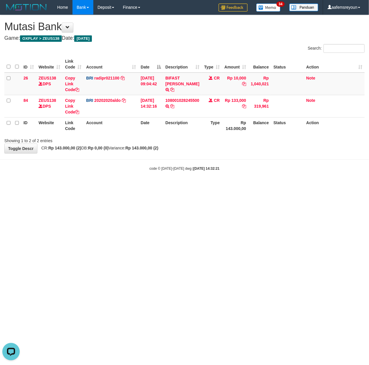
scroll to position [73, 0]
drag, startPoint x: 157, startPoint y: 246, endPoint x: 186, endPoint y: 249, distance: 29.2
click at [171, 186] on html "Toggle navigation Home Bank Account List Mutasi Bank Search Sync Note Mutasi De…" at bounding box center [184, 93] width 369 height 186
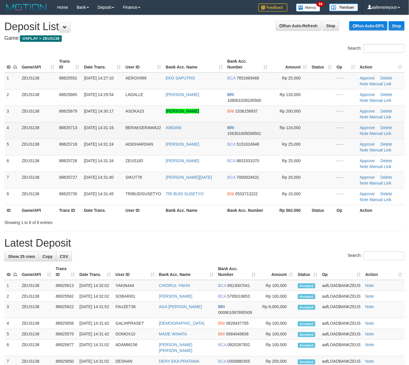
click at [319, 126] on td at bounding box center [322, 130] width 25 height 17
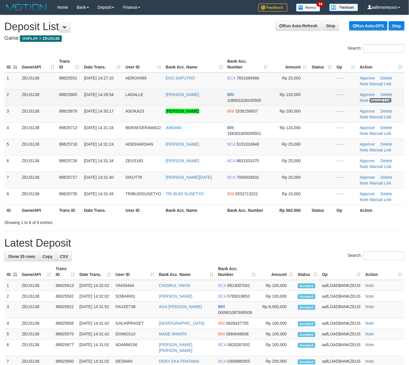
click at [376, 101] on link "Manual Link" at bounding box center [381, 100] width 22 height 5
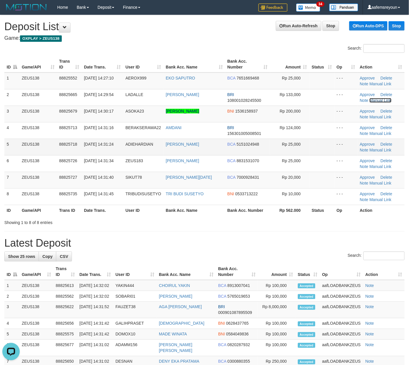
click at [370, 98] on link "Manual Link" at bounding box center [381, 100] width 22 height 5
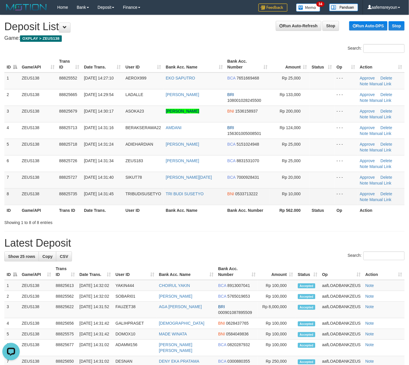
click at [222, 200] on td "TRI BUDI SUSETYO" at bounding box center [194, 196] width 61 height 17
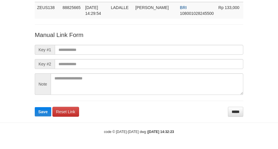
scroll to position [42, 0]
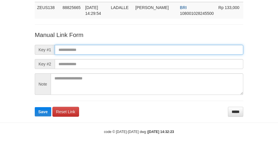
paste input "**********"
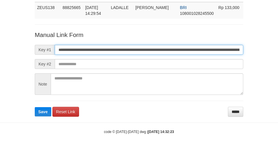
drag, startPoint x: 212, startPoint y: 53, endPoint x: 220, endPoint y: 52, distance: 8.2
click at [215, 53] on input "**********" at bounding box center [149, 50] width 189 height 10
type input "**********"
click at [35, 107] on button "Save" at bounding box center [43, 111] width 17 height 9
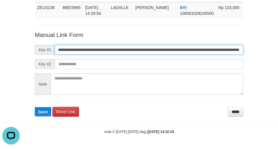
click at [35, 107] on button "Save" at bounding box center [43, 111] width 17 height 9
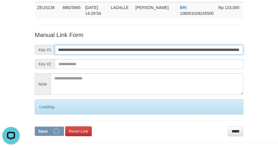
click at [35, 126] on button "Save" at bounding box center [49, 130] width 29 height 9
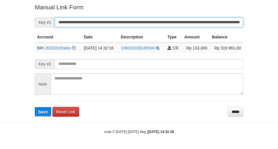
scroll to position [117, 0]
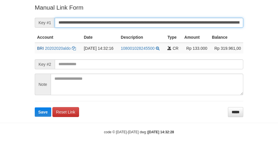
click at [35, 107] on button "Save" at bounding box center [43, 111] width 17 height 9
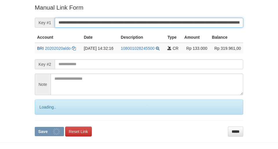
click at [35, 126] on button "Save" at bounding box center [49, 130] width 29 height 9
click at [158, 26] on input "**********" at bounding box center [149, 23] width 189 height 10
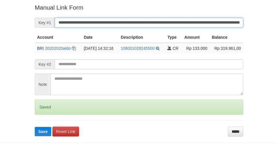
click at [35, 126] on button "Save" at bounding box center [43, 130] width 17 height 9
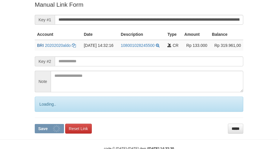
click at [35, 124] on button "Save" at bounding box center [49, 128] width 29 height 9
click at [171, 24] on input "**********" at bounding box center [149, 20] width 189 height 10
click at [35, 124] on button "Save" at bounding box center [49, 128] width 29 height 9
click at [171, 23] on input "**********" at bounding box center [149, 20] width 189 height 10
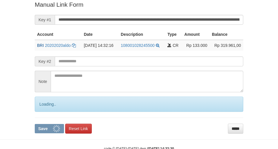
click at [172, 20] on input "**********" at bounding box center [149, 20] width 189 height 10
click at [35, 124] on button "Save" at bounding box center [49, 128] width 29 height 9
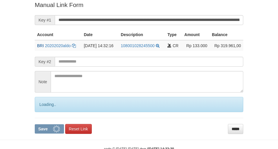
click at [172, 20] on input "**********" at bounding box center [149, 20] width 189 height 10
click at [35, 124] on button "Save" at bounding box center [49, 128] width 29 height 9
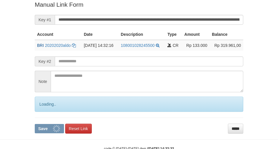
click at [35, 124] on button "Save" at bounding box center [49, 128] width 29 height 9
click at [172, 20] on input "**********" at bounding box center [149, 20] width 189 height 10
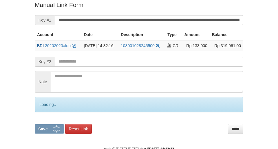
click at [172, 20] on input "**********" at bounding box center [149, 20] width 189 height 10
click at [35, 124] on button "Save" at bounding box center [49, 128] width 29 height 9
click at [172, 20] on input "**********" at bounding box center [149, 20] width 189 height 10
click at [35, 124] on button "Save" at bounding box center [49, 128] width 29 height 9
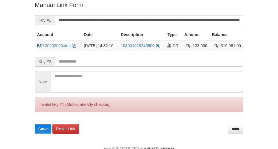
click at [35, 124] on button "Save" at bounding box center [43, 128] width 17 height 9
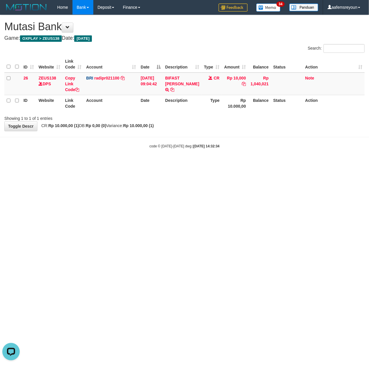
click at [218, 163] on html "Toggle navigation Home Bank Account List Mutasi Bank Search Sync Note Mutasi De…" at bounding box center [184, 81] width 369 height 163
click at [219, 163] on html "Toggle navigation Home Bank Account List Mutasi Bank Search Sync Note Mutasi De…" at bounding box center [184, 81] width 369 height 163
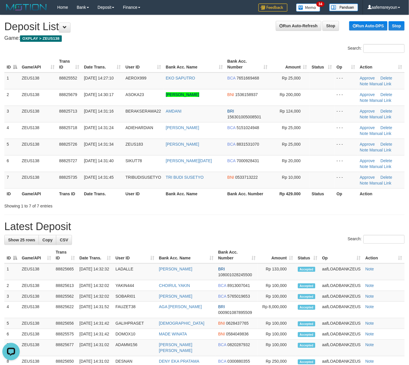
drag, startPoint x: 227, startPoint y: 227, endPoint x: 233, endPoint y: 227, distance: 6.7
click at [228, 227] on h1 "Latest Deposit" at bounding box center [204, 227] width 400 height 12
drag, startPoint x: 309, startPoint y: 217, endPoint x: 329, endPoint y: 221, distance: 20.6
click at [306, 218] on div "**********" at bounding box center [204, 319] width 409 height 608
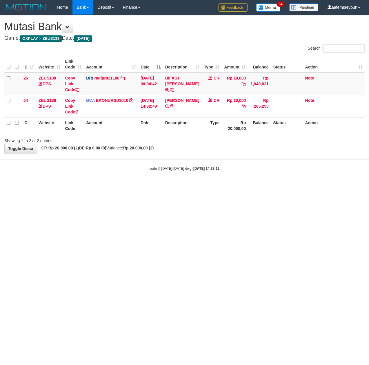
drag, startPoint x: 208, startPoint y: 247, endPoint x: 5, endPoint y: 238, distance: 203.0
click at [208, 186] on html "Toggle navigation Home Bank Account List Mutasi Bank Search Sync Note Mutasi De…" at bounding box center [184, 93] width 369 height 186
drag, startPoint x: 249, startPoint y: 264, endPoint x: 364, endPoint y: 281, distance: 116.5
click at [251, 186] on html "Toggle navigation Home Bank Account List Mutasi Bank Search Sync Note Mutasi De…" at bounding box center [184, 93] width 369 height 186
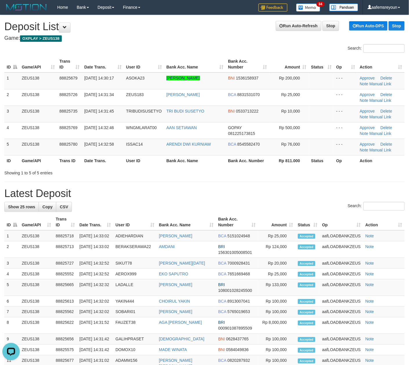
click at [272, 205] on div "Search:" at bounding box center [204, 207] width 400 height 10
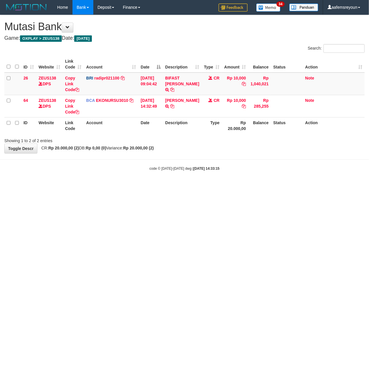
click at [200, 186] on html "Toggle navigation Home Bank Account List Mutasi Bank Search Sync Note Mutasi De…" at bounding box center [184, 93] width 369 height 186
click at [199, 186] on html "Toggle navigation Home Bank Account List Mutasi Bank Search Sync Note Mutasi De…" at bounding box center [184, 93] width 369 height 186
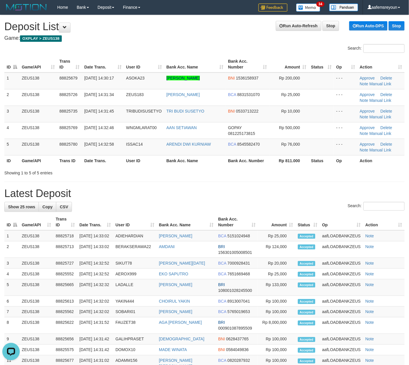
drag, startPoint x: 247, startPoint y: 204, endPoint x: 252, endPoint y: 203, distance: 5.9
click at [252, 203] on div "Search:" at bounding box center [204, 207] width 400 height 10
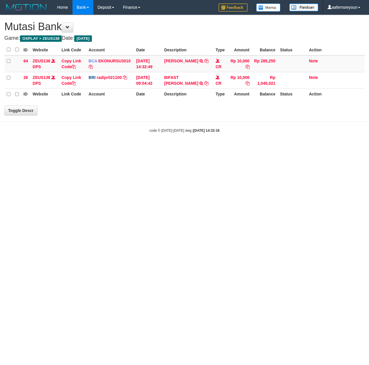
click at [199, 148] on html "Toggle navigation Home Bank Account List Mutasi Bank Search Sync Note Mutasi De…" at bounding box center [184, 74] width 369 height 148
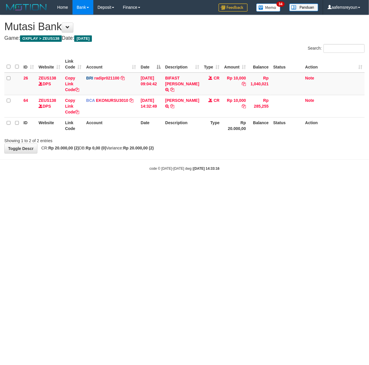
click at [199, 186] on html "Toggle navigation Home Bank Account List Mutasi Bank Search Sync Note Mutasi De…" at bounding box center [184, 93] width 369 height 186
click at [204, 186] on html "Toggle navigation Home Bank Account List Mutasi Bank Search Sync Note Mutasi De…" at bounding box center [184, 93] width 369 height 186
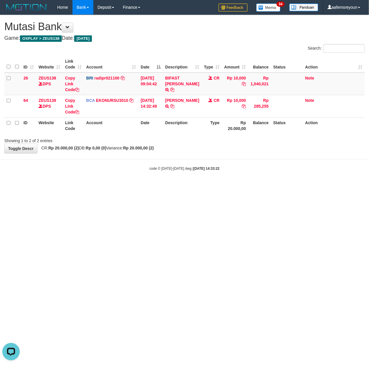
click at [209, 186] on html "Toggle navigation Home Bank Account List Mutasi Bank Search Sync Note Mutasi De…" at bounding box center [184, 93] width 369 height 186
click at [211, 186] on html "Toggle navigation Home Bank Account List Mutasi Bank Search Sync Note Mutasi De…" at bounding box center [184, 93] width 369 height 186
drag, startPoint x: 169, startPoint y: 265, endPoint x: 51, endPoint y: 246, distance: 118.9
click at [165, 186] on html "Toggle navigation Home Bank Account List Mutasi Bank Search Sync Note Mutasi De…" at bounding box center [184, 93] width 369 height 186
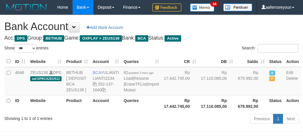
select select "***"
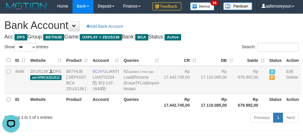
click at [198, 95] on td "Rp 17.110.085,00" at bounding box center [216, 80] width 37 height 28
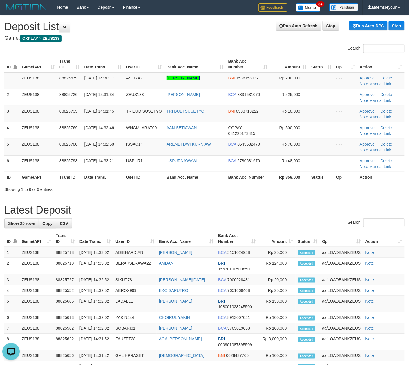
drag, startPoint x: 274, startPoint y: 215, endPoint x: 345, endPoint y: 215, distance: 71.1
click at [286, 214] on h1 "Latest Deposit" at bounding box center [204, 210] width 400 height 12
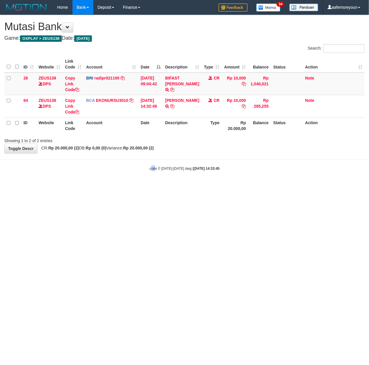
click at [149, 186] on html "Toggle navigation Home Bank Account List Mutasi Bank Search Sync Note Mutasi De…" at bounding box center [184, 93] width 369 height 186
drag, startPoint x: 148, startPoint y: 172, endPoint x: 146, endPoint y: 176, distance: 4.3
click at [148, 173] on body "Toggle navigation Home Bank Account List Mutasi Bank Search Sync Note Mutasi De…" at bounding box center [184, 93] width 369 height 186
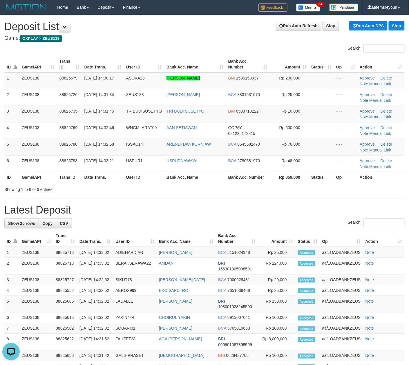
drag, startPoint x: 296, startPoint y: 203, endPoint x: 415, endPoint y: 210, distance: 118.6
click at [301, 203] on div "**********" at bounding box center [204, 305] width 409 height 580
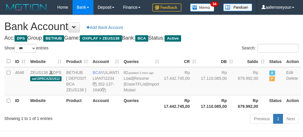
select select "***"
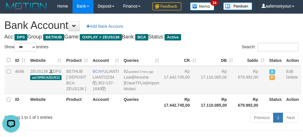
click at [245, 95] on td "Rp 679.992,00" at bounding box center [250, 80] width 31 height 28
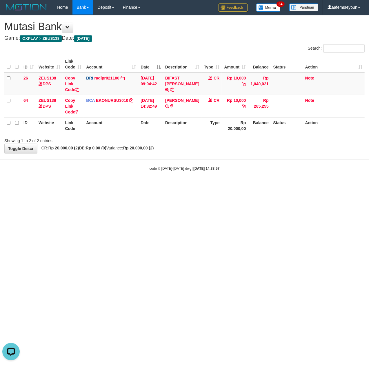
click at [255, 186] on html "Toggle navigation Home Bank Account List Mutasi Bank Search Sync Note Mutasi De…" at bounding box center [184, 93] width 369 height 186
drag, startPoint x: 213, startPoint y: 212, endPoint x: 6, endPoint y: 206, distance: 206.9
click at [209, 186] on html "Toggle navigation Home Bank Account List Mutasi Bank Search Sync Note Mutasi De…" at bounding box center [184, 93] width 369 height 186
click at [203, 186] on html "Toggle navigation Home Bank Account List Mutasi Bank Search Sync Note Mutasi De…" at bounding box center [184, 93] width 369 height 186
click at [185, 186] on html "Toggle navigation Home Bank Account List Mutasi Bank Search Sync Note Mutasi De…" at bounding box center [184, 93] width 369 height 186
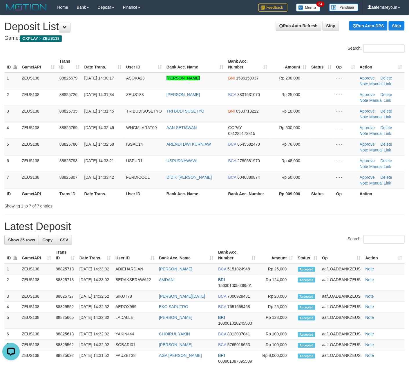
drag, startPoint x: 259, startPoint y: 228, endPoint x: 414, endPoint y: 217, distance: 155.9
click at [261, 228] on h1 "Latest Deposit" at bounding box center [204, 227] width 400 height 12
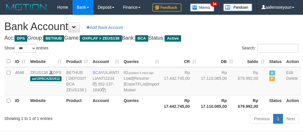
select select "***"
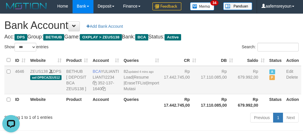
drag, startPoint x: 220, startPoint y: 118, endPoint x: 214, endPoint y: 121, distance: 6.5
click at [235, 95] on td "Rp 679.992,00" at bounding box center [250, 80] width 31 height 28
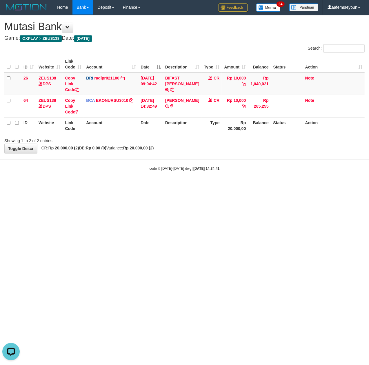
click at [115, 186] on html "Toggle navigation Home Bank Account List Mutasi Bank Search Sync Note Mutasi De…" at bounding box center [184, 93] width 369 height 186
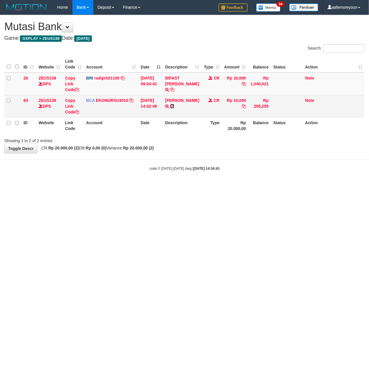
click at [170, 108] on icon at bounding box center [172, 106] width 4 height 4
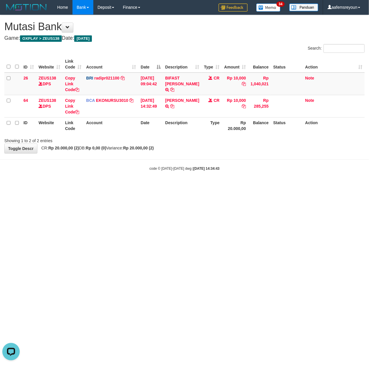
drag, startPoint x: 188, startPoint y: 240, endPoint x: 150, endPoint y: 239, distance: 38.3
click at [182, 186] on html "Toggle navigation Home Bank Account List Mutasi Bank Search Sync Note Mutasi De…" at bounding box center [184, 93] width 369 height 186
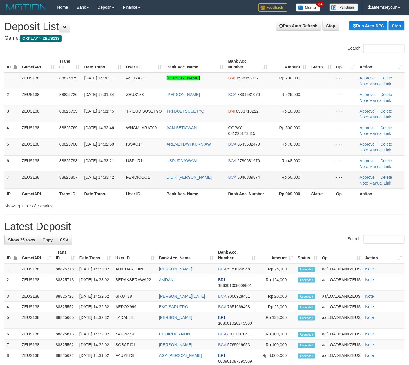
click at [295, 184] on td "Rp 50,000" at bounding box center [288, 180] width 39 height 17
click at [260, 218] on div "**********" at bounding box center [204, 313] width 409 height 596
drag, startPoint x: 210, startPoint y: 205, endPoint x: 246, endPoint y: 211, distance: 36.3
click at [216, 207] on div "Showing 1 to 7 of 7 entries" at bounding box center [204, 205] width 409 height 8
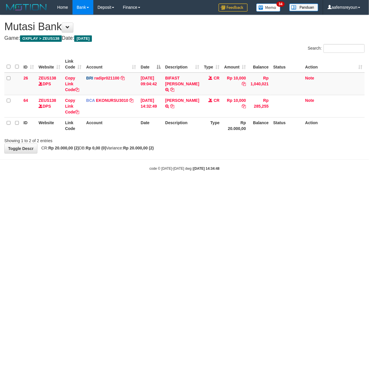
click at [334, 186] on html "Toggle navigation Home Bank Account List Mutasi Bank Search Sync Note Mutasi De…" at bounding box center [184, 93] width 369 height 186
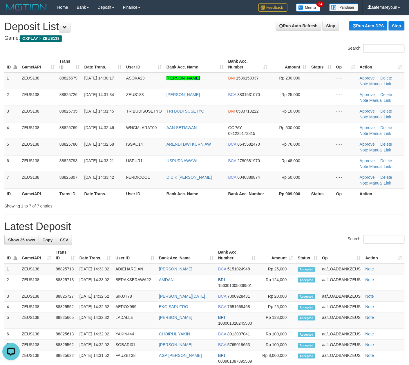
drag, startPoint x: 236, startPoint y: 233, endPoint x: 146, endPoint y: 239, distance: 89.6
click at [230, 234] on div "**********" at bounding box center [204, 313] width 409 height 596
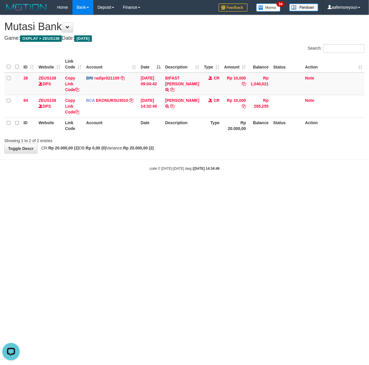
click at [149, 186] on html "Toggle navigation Home Bank Account List Mutasi Bank Search Sync Note Mutasi De…" at bounding box center [184, 93] width 369 height 186
click at [154, 186] on html "Toggle navigation Home Bank Account List Mutasi Bank Search Sync Note Mutasi De…" at bounding box center [184, 93] width 369 height 186
click at [155, 186] on html "Toggle navigation Home Bank Account List Mutasi Bank Search Sync Note Mutasi De…" at bounding box center [184, 93] width 369 height 186
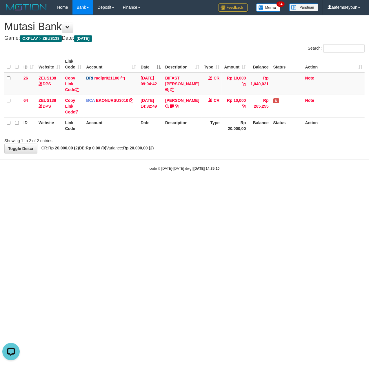
click at [155, 186] on html "Toggle navigation Home Bank Account List Mutasi Bank Search Sync Note Mutasi De…" at bounding box center [184, 93] width 369 height 186
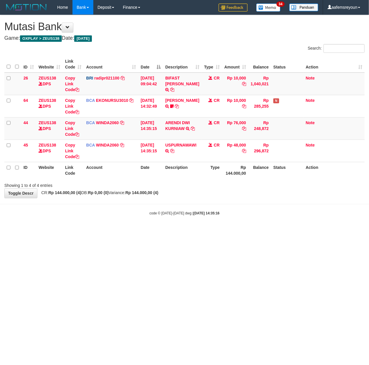
click at [155, 230] on html "Toggle navigation Home Bank Account List Mutasi Bank Search Sync Note Mutasi De…" at bounding box center [184, 115] width 369 height 230
click at [147, 230] on html "Toggle navigation Home Bank Account List Mutasi Bank Search Sync Note Mutasi De…" at bounding box center [184, 115] width 369 height 230
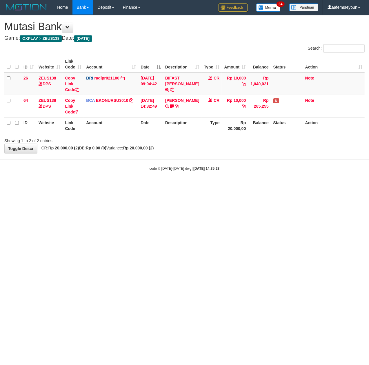
click at [147, 186] on html "Toggle navigation Home Bank Account List Mutasi Bank Search Sync Note Mutasi De…" at bounding box center [184, 93] width 369 height 186
click at [148, 186] on html "Toggle navigation Home Bank Account List Mutasi Bank Search Sync Note Mutasi De…" at bounding box center [184, 93] width 369 height 186
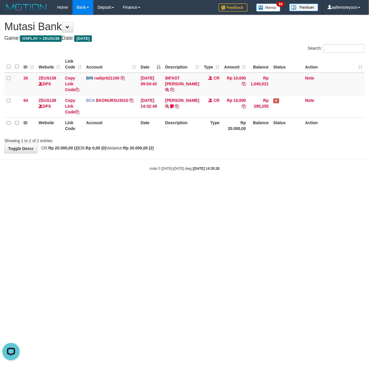
drag, startPoint x: 204, startPoint y: 276, endPoint x: 181, endPoint y: 276, distance: 22.9
click at [203, 186] on html "Toggle navigation Home Bank Account List Mutasi Bank Search Sync Note Mutasi De…" at bounding box center [184, 93] width 369 height 186
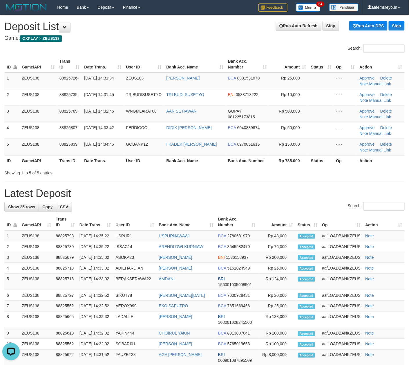
drag, startPoint x: 220, startPoint y: 209, endPoint x: 224, endPoint y: 209, distance: 4.4
click at [220, 209] on div "Search:" at bounding box center [204, 207] width 400 height 10
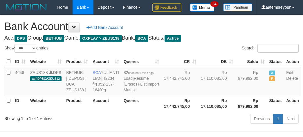
select select "***"
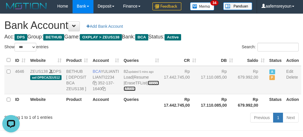
click at [130, 91] on link "Import Mutasi" at bounding box center [141, 86] width 35 height 10
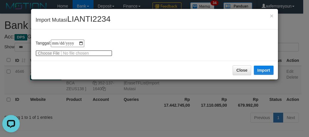
click at [39, 54] on input "file" at bounding box center [73, 53] width 77 height 6
type input "**********"
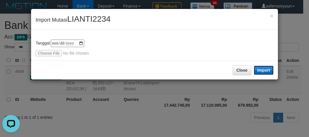
click at [266, 71] on button "Import" at bounding box center [264, 70] width 20 height 9
click at [229, 111] on div "**********" at bounding box center [154, 68] width 309 height 137
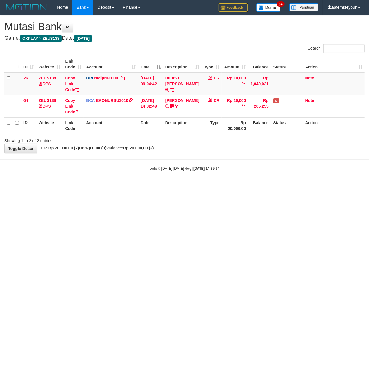
drag, startPoint x: 218, startPoint y: 243, endPoint x: 213, endPoint y: 243, distance: 5.0
click at [217, 186] on html "Toggle navigation Home Bank Account List Mutasi Bank Search Sync Note Mutasi De…" at bounding box center [184, 93] width 369 height 186
drag, startPoint x: 248, startPoint y: 223, endPoint x: 207, endPoint y: 216, distance: 41.7
click at [244, 186] on html "Toggle navigation Home Bank Account List Mutasi Bank Search Sync Note Mutasi De…" at bounding box center [184, 93] width 369 height 186
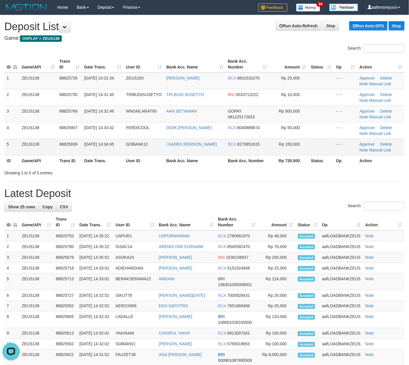
click at [280, 151] on td "Rp 150,000" at bounding box center [288, 147] width 39 height 17
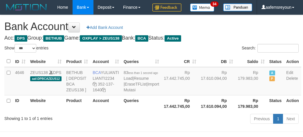
select select "***"
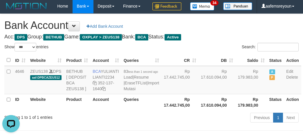
click at [162, 53] on div "Search:" at bounding box center [227, 48] width 143 height 10
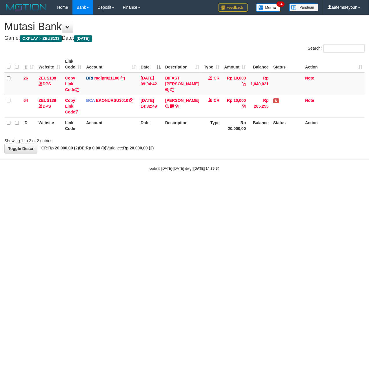
drag, startPoint x: 145, startPoint y: 210, endPoint x: 129, endPoint y: 215, distance: 17.1
click at [145, 186] on html "Toggle navigation Home Bank Account List Mutasi Bank Search Sync Note Mutasi De…" at bounding box center [184, 93] width 369 height 186
drag, startPoint x: 191, startPoint y: 255, endPoint x: 5, endPoint y: 243, distance: 187.0
click at [175, 186] on html "Toggle navigation Home Bank Account List Mutasi Bank Search Sync Note Mutasi De…" at bounding box center [184, 93] width 369 height 186
click at [242, 186] on html "Toggle navigation Home Bank Account List Mutasi Bank Search Sync Note Mutasi De…" at bounding box center [184, 93] width 369 height 186
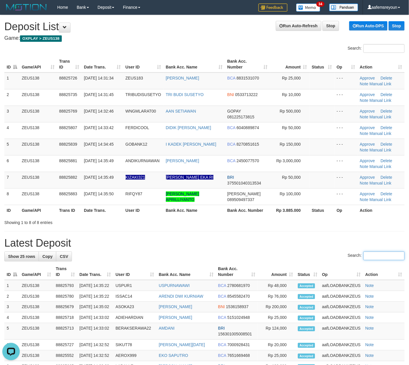
drag, startPoint x: 360, startPoint y: 254, endPoint x: 368, endPoint y: 254, distance: 7.9
click at [363, 254] on input "Search:" at bounding box center [383, 255] width 41 height 9
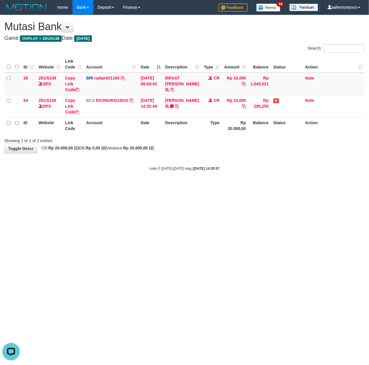
click at [225, 186] on html "Toggle navigation Home Bank Account List Mutasi Bank Search Sync Note Mutasi De…" at bounding box center [184, 93] width 369 height 186
drag, startPoint x: 298, startPoint y: 281, endPoint x: 324, endPoint y: 281, distance: 25.5
click at [302, 186] on html "Toggle navigation Home Bank Account List Mutasi Bank Search Sync Note Mutasi De…" at bounding box center [184, 93] width 369 height 186
drag, startPoint x: 214, startPoint y: 249, endPoint x: 208, endPoint y: 246, distance: 6.2
click at [208, 186] on html "Toggle navigation Home Bank Account List Mutasi Bank Search Sync Note Mutasi De…" at bounding box center [184, 93] width 369 height 186
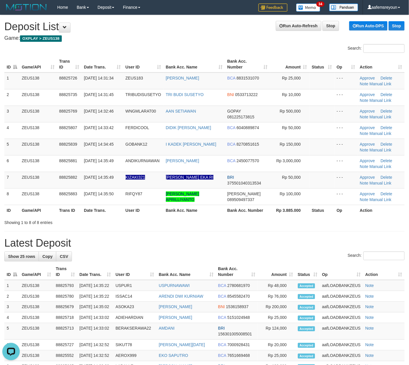
drag, startPoint x: 252, startPoint y: 237, endPoint x: 1, endPoint y: 221, distance: 252.3
click at [228, 238] on div "**********" at bounding box center [204, 318] width 409 height 607
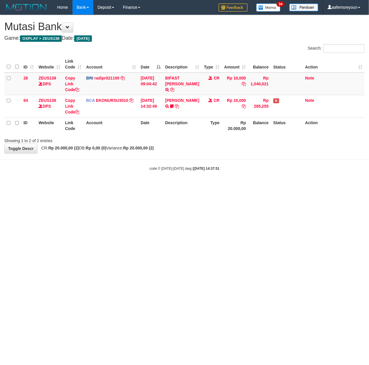
drag, startPoint x: 169, startPoint y: 222, endPoint x: 179, endPoint y: 220, distance: 10.7
click at [169, 186] on html "Toggle navigation Home Bank Account List Mutasi Bank Search Sync Note Mutasi De…" at bounding box center [184, 93] width 369 height 186
click at [241, 186] on html "Toggle navigation Home Bank Account List Mutasi Bank Search Sync Note Mutasi De…" at bounding box center [184, 93] width 369 height 186
click at [208, 186] on html "Toggle navigation Home Bank Account List Mutasi Bank Search Sync Note Mutasi De…" at bounding box center [184, 93] width 369 height 186
drag, startPoint x: 138, startPoint y: 234, endPoint x: 93, endPoint y: 229, distance: 45.6
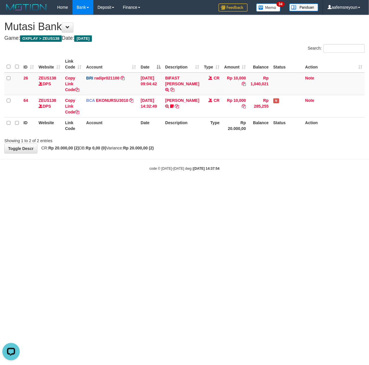
click at [133, 186] on html "Toggle navigation Home Bank Account List Mutasi Bank Search Sync Note Mutasi De…" at bounding box center [184, 93] width 369 height 186
click at [90, 186] on html "Toggle navigation Home Bank Account List Mutasi Bank Search Sync Note Mutasi De…" at bounding box center [184, 93] width 369 height 186
drag, startPoint x: 90, startPoint y: 227, endPoint x: 157, endPoint y: 234, distance: 67.3
click at [90, 186] on html "Toggle navigation Home Bank Account List Mutasi Bank Search Sync Note Mutasi De…" at bounding box center [184, 93] width 369 height 186
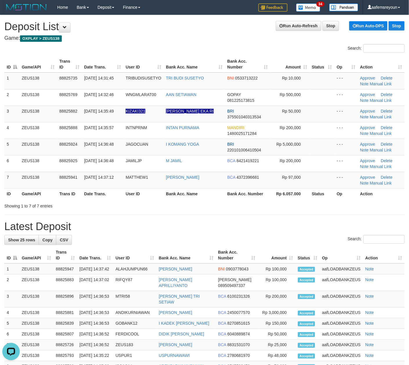
drag, startPoint x: 261, startPoint y: 252, endPoint x: 247, endPoint y: 247, distance: 14.6
click at [260, 251] on th "Amount" at bounding box center [277, 255] width 38 height 17
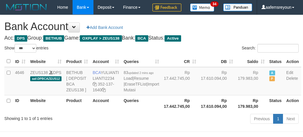
select select "***"
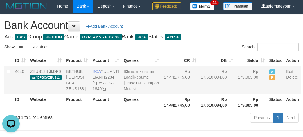
click at [206, 95] on td "Rp 17.610.094,00" at bounding box center [216, 80] width 37 height 28
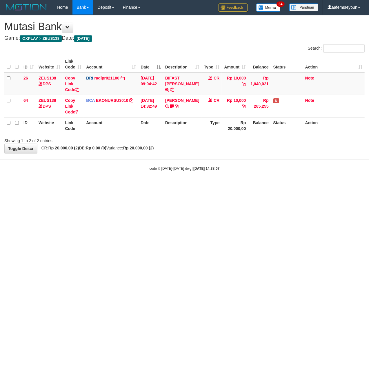
click at [168, 186] on html "Toggle navigation Home Bank Account List Mutasi Bank Search Sync Note Mutasi De…" at bounding box center [184, 93] width 369 height 186
click at [254, 186] on html "Toggle navigation Home Bank Account List Mutasi Bank Search Sync Note Mutasi De…" at bounding box center [184, 93] width 369 height 186
click at [227, 186] on html "Toggle navigation Home Bank Account List Mutasi Bank Search Sync Note Mutasi De…" at bounding box center [184, 93] width 369 height 186
click at [233, 186] on html "Toggle navigation Home Bank Account List Mutasi Bank Search Sync Note Mutasi De…" at bounding box center [184, 93] width 369 height 186
click at [219, 186] on html "Toggle navigation Home Bank Account List Mutasi Bank Search Sync Note Mutasi De…" at bounding box center [184, 93] width 369 height 186
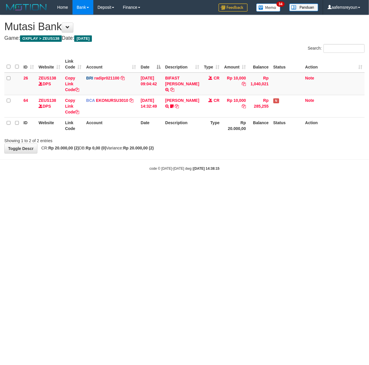
click at [216, 186] on html "Toggle navigation Home Bank Account List Mutasi Bank Search Sync Note Mutasi De…" at bounding box center [184, 93] width 369 height 186
click at [211, 186] on html "Toggle navigation Home Bank Account List Mutasi Bank Search Sync Note Mutasi De…" at bounding box center [184, 93] width 369 height 186
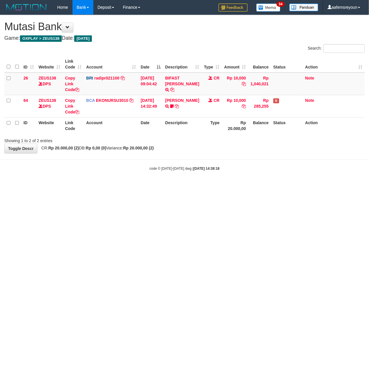
click at [212, 186] on html "Toggle navigation Home Bank Account List Mutasi Bank Search Sync Note Mutasi De…" at bounding box center [184, 93] width 369 height 186
